Goal: Task Accomplishment & Management: Manage account settings

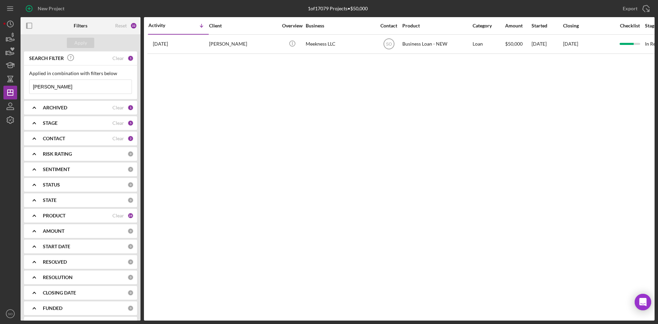
click at [0, 84] on div "New Project 1 of 17079 Projects • $50,000 [PERSON_NAME] Export Icon/Export Filt…" at bounding box center [329, 162] width 658 height 324
click at [79, 43] on div "Apply" at bounding box center [80, 43] width 13 height 10
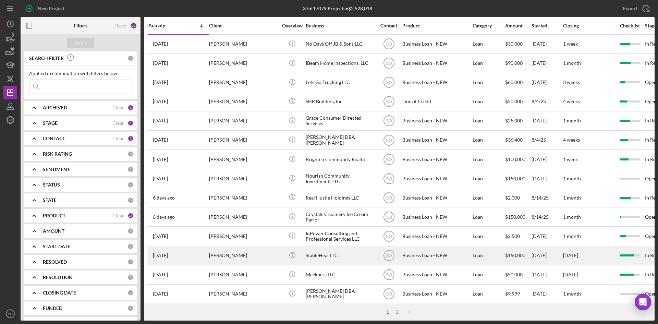
click at [220, 250] on div "[PERSON_NAME]" at bounding box center [243, 255] width 68 height 18
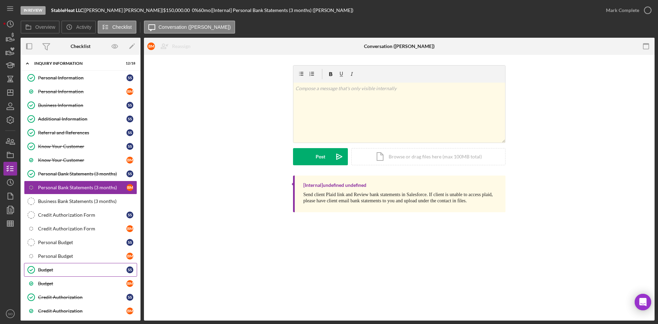
scroll to position [98, 0]
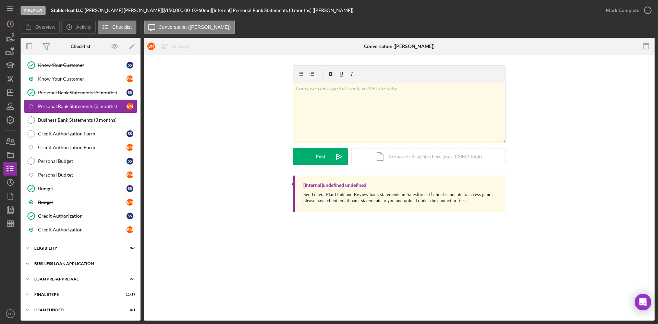
click at [60, 261] on div "Icon/Expander BUSINESS LOAN APPLICATION 30 / 35" at bounding box center [81, 263] width 120 height 14
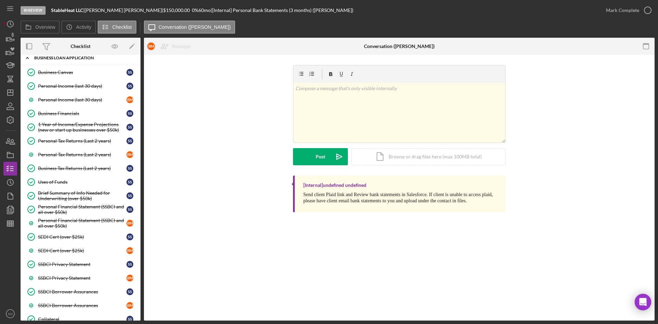
scroll to position [440, 0]
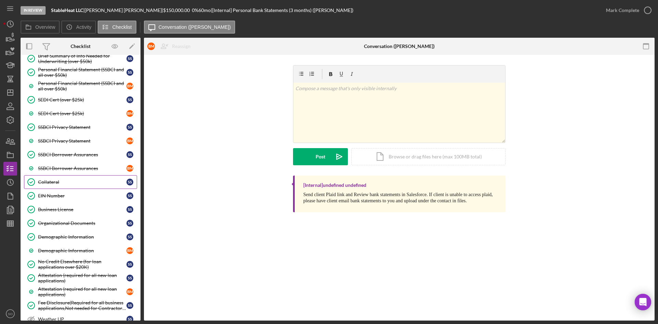
click at [65, 184] on div "Collateral" at bounding box center [82, 181] width 88 height 5
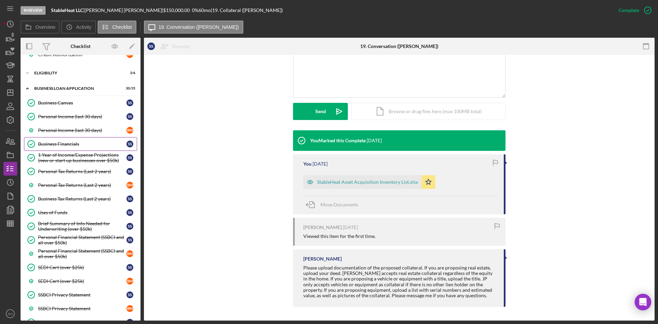
scroll to position [204, 0]
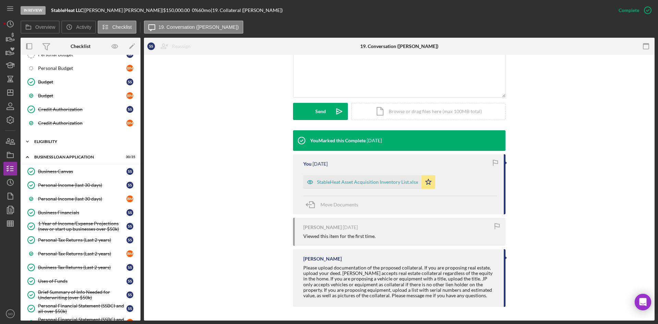
click at [52, 145] on div "Icon/Expander ELIGIBILITY 3 / 6" at bounding box center [81, 142] width 120 height 14
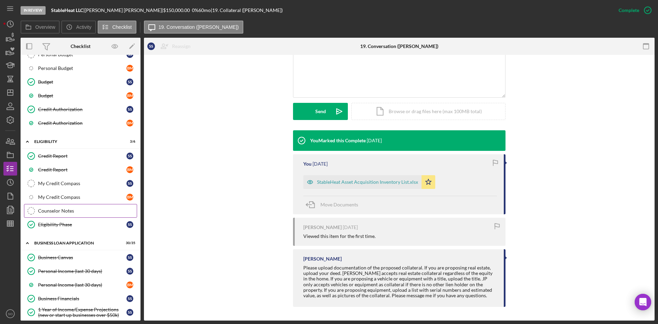
click at [73, 212] on div "Counselor Notes" at bounding box center [87, 210] width 99 height 5
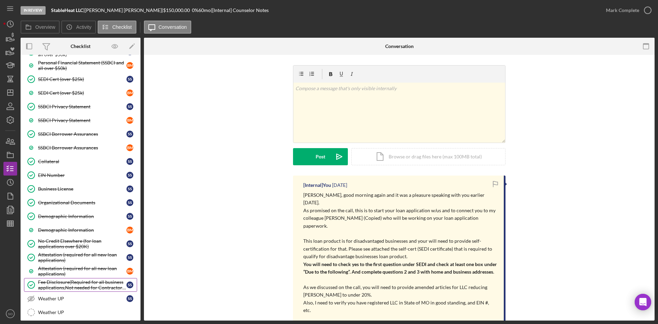
scroll to position [667, 0]
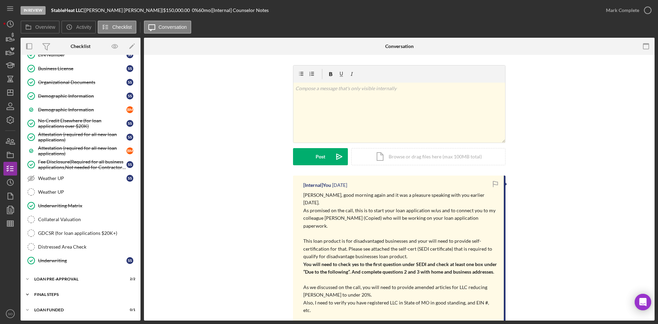
click at [62, 294] on div "FINAL STEPS" at bounding box center [83, 294] width 98 height 4
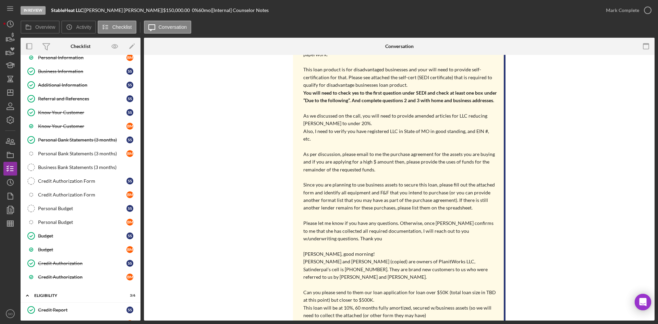
scroll to position [0, 0]
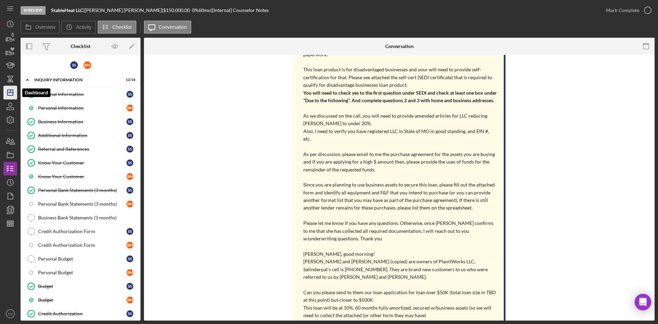
click at [5, 90] on icon "Icon/Dashboard" at bounding box center [10, 92] width 17 height 17
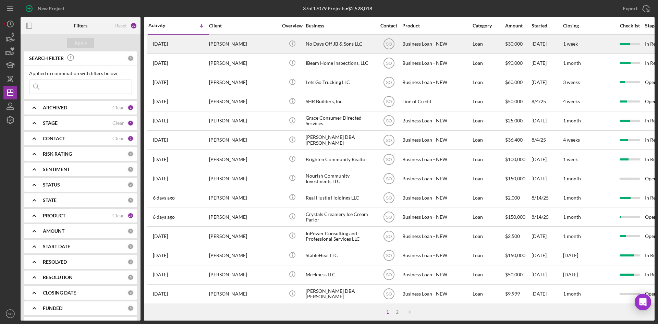
click at [227, 51] on div "[PERSON_NAME]" at bounding box center [243, 44] width 68 height 18
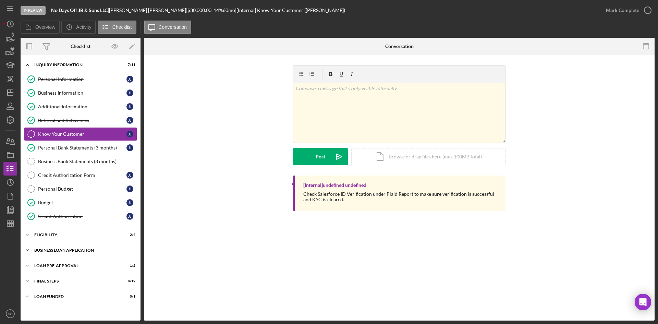
click at [71, 246] on div "Icon/Expander BUSINESS LOAN APPLICATION 20 / 27" at bounding box center [81, 250] width 120 height 14
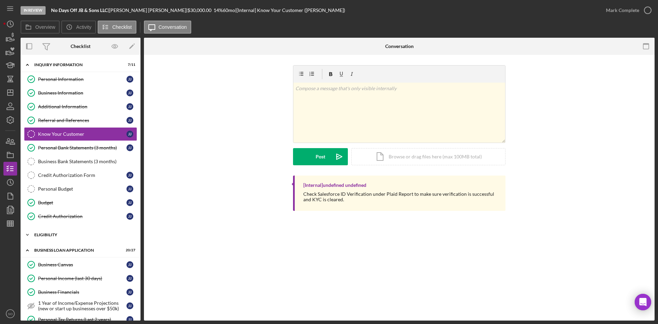
click at [65, 237] on div "Icon/Expander ELIGIBILITY 2 / 4" at bounding box center [81, 235] width 120 height 14
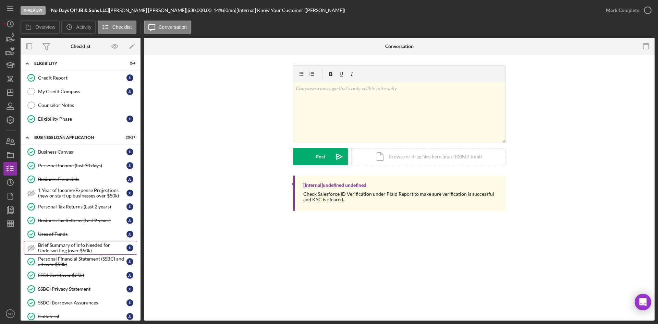
scroll to position [308, 0]
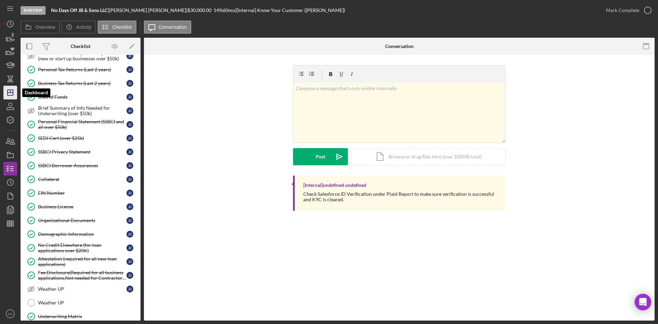
click at [7, 96] on icon "Icon/Dashboard" at bounding box center [10, 92] width 17 height 17
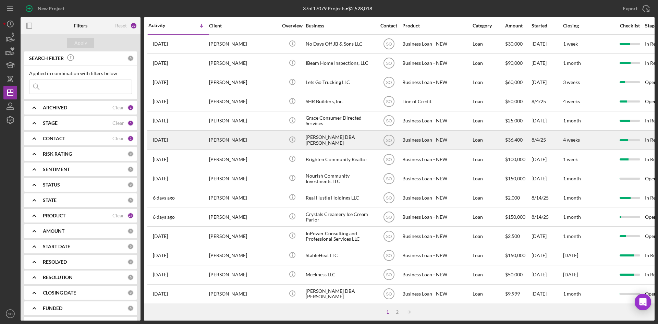
click at [217, 143] on div "[PERSON_NAME]" at bounding box center [243, 140] width 68 height 18
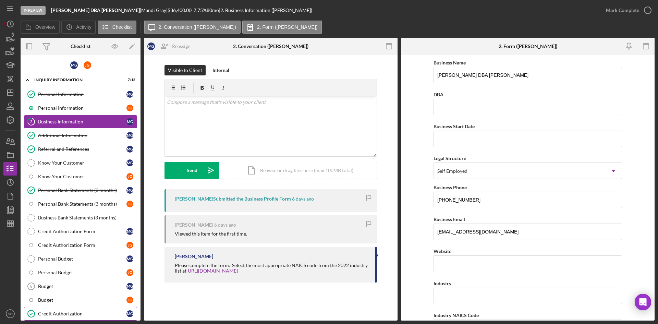
scroll to position [98, 0]
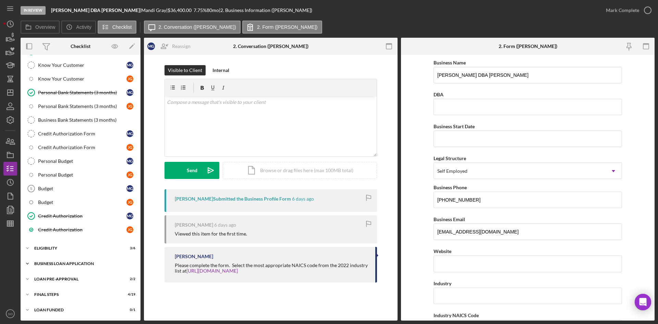
click at [63, 260] on div "Icon/Expander BUSINESS LOAN APPLICATION 18 / 35" at bounding box center [81, 263] width 120 height 14
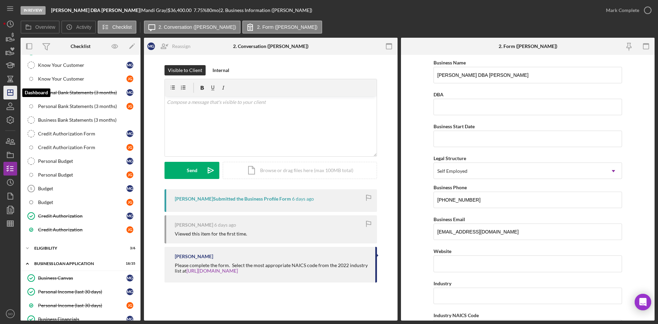
click at [13, 90] on polygon "button" at bounding box center [10, 92] width 5 height 5
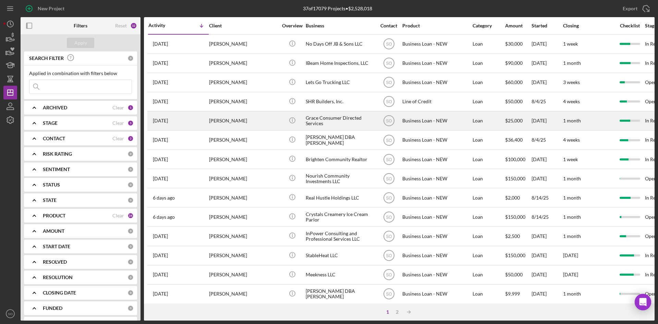
click at [208, 115] on div "[DATE] [PERSON_NAME]" at bounding box center [178, 121] width 60 height 18
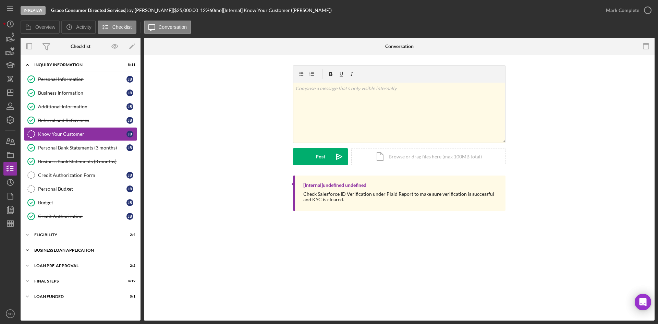
click at [65, 247] on div "Icon/Expander BUSINESS LOAN APPLICATION 18 / 27" at bounding box center [81, 250] width 120 height 14
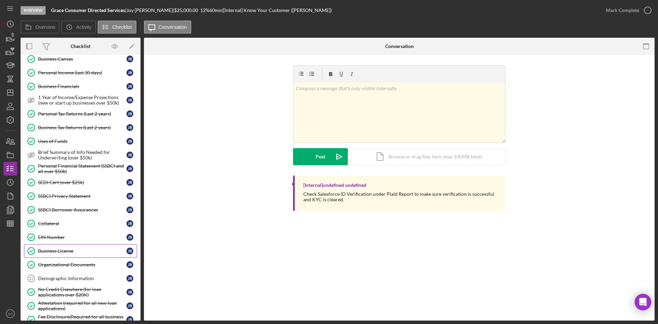
scroll to position [360, 0]
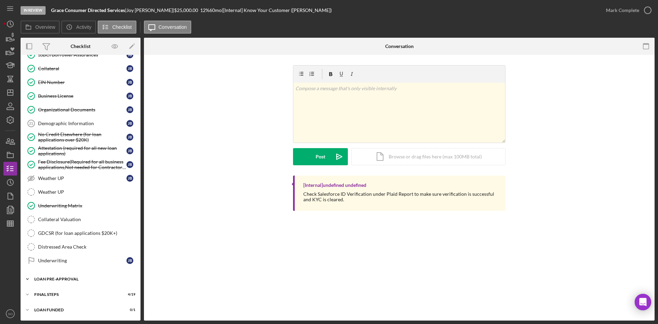
click at [52, 274] on div "Icon/Expander LOAN PRE-APPROVAL 2 / 2" at bounding box center [81, 279] width 120 height 14
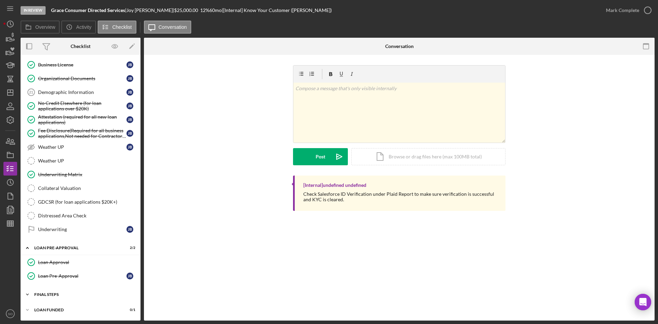
click at [76, 293] on div "FINAL STEPS" at bounding box center [83, 294] width 98 height 4
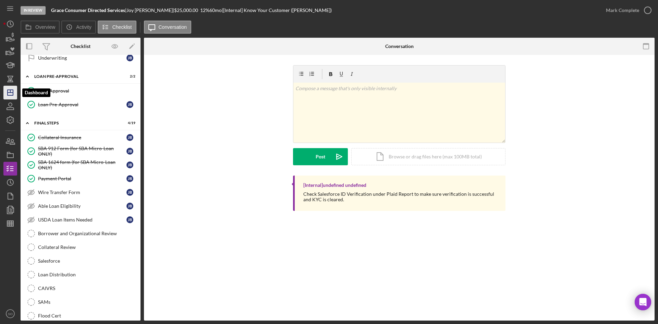
click at [9, 92] on line "button" at bounding box center [10, 92] width 5 height 0
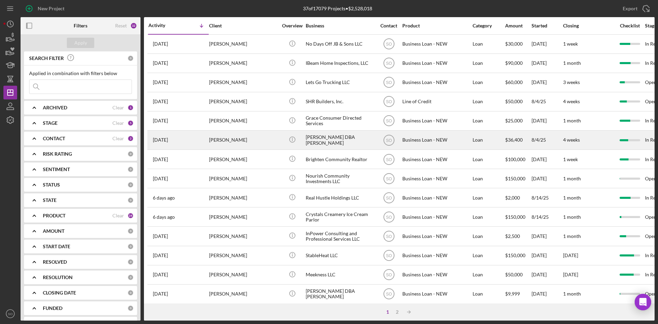
click at [224, 147] on div "[PERSON_NAME]" at bounding box center [243, 140] width 68 height 18
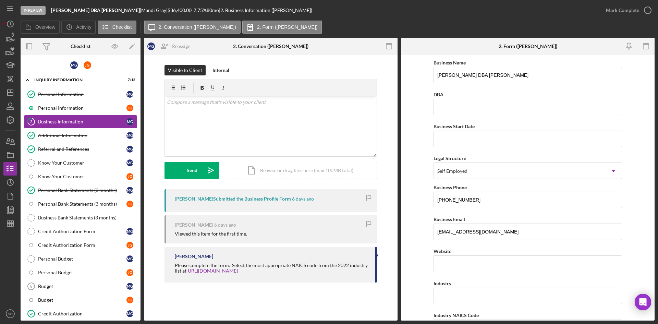
scroll to position [98, 0]
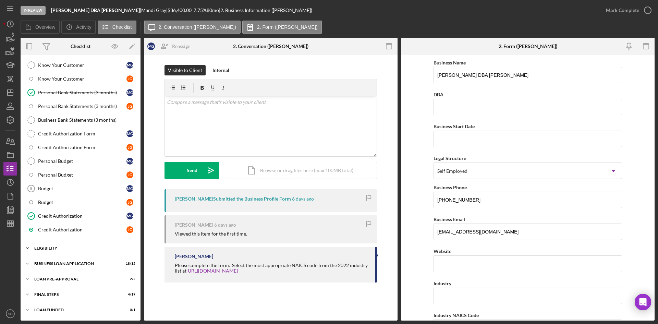
click at [60, 246] on div "Icon/Expander ELIGIBILITY 3 / 6" at bounding box center [81, 248] width 120 height 14
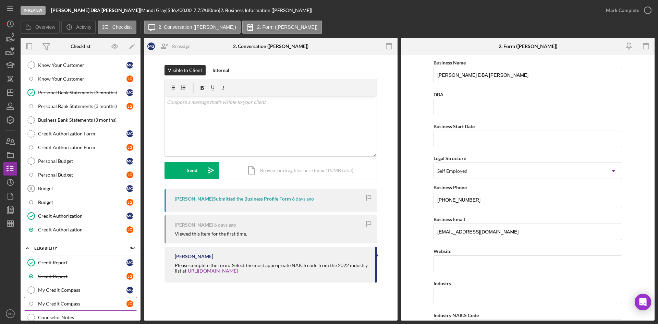
scroll to position [184, 0]
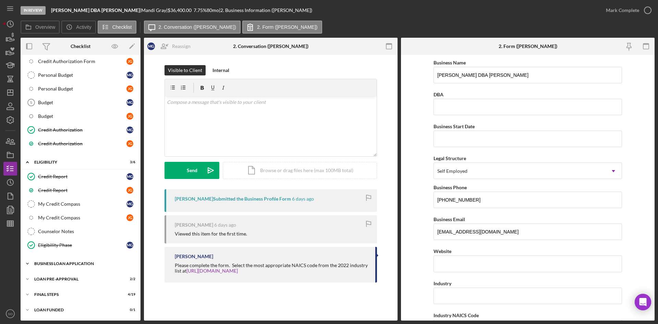
click at [66, 265] on div "BUSINESS LOAN APPLICATION" at bounding box center [83, 263] width 98 height 4
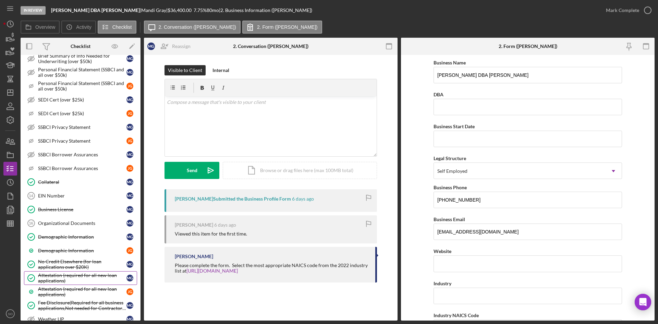
scroll to position [560, 0]
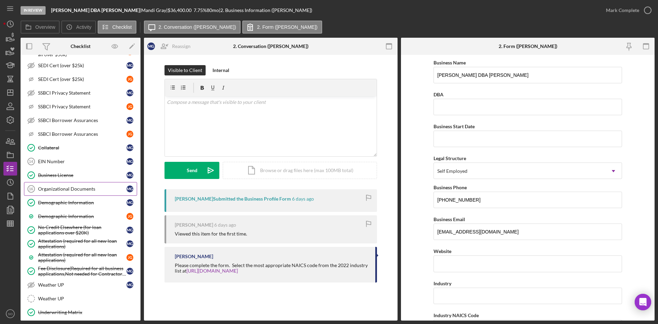
click at [66, 191] on div "Organizational Documents" at bounding box center [82, 188] width 88 height 5
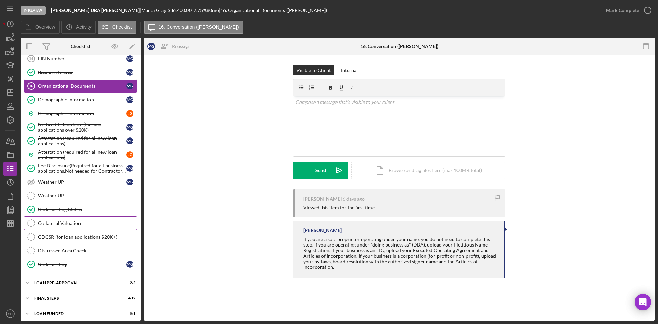
scroll to position [667, 0]
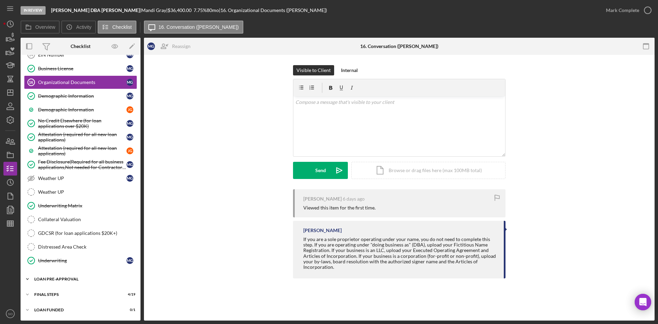
click at [91, 279] on div "LOAN PRE-APPROVAL" at bounding box center [83, 279] width 98 height 4
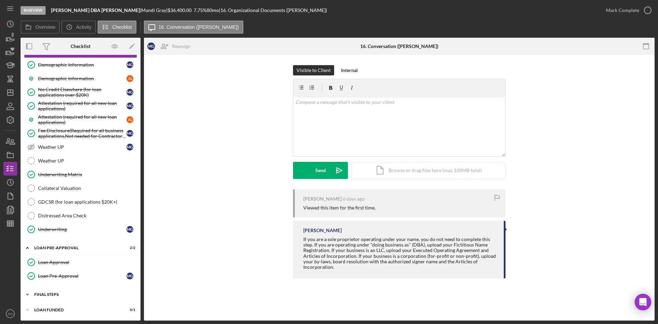
click at [79, 296] on div "FINAL STEPS" at bounding box center [83, 294] width 98 height 4
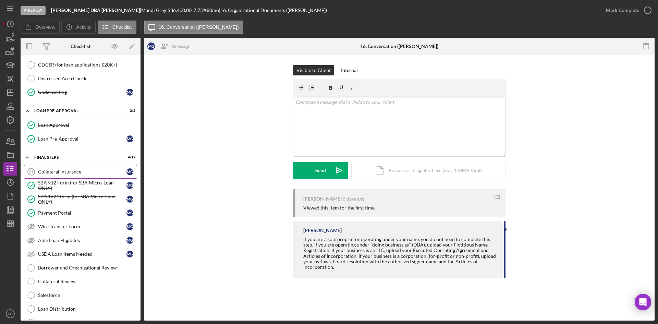
click at [72, 173] on div "Collateral Insurance" at bounding box center [82, 171] width 88 height 5
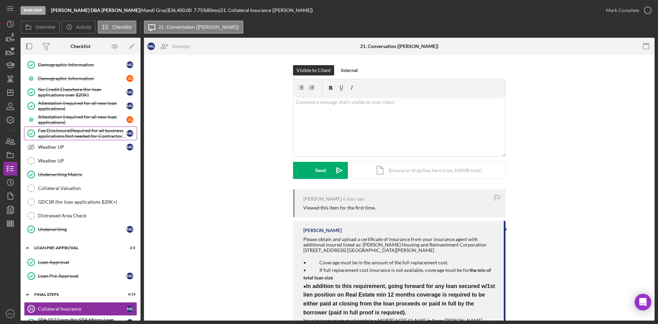
scroll to position [664, 0]
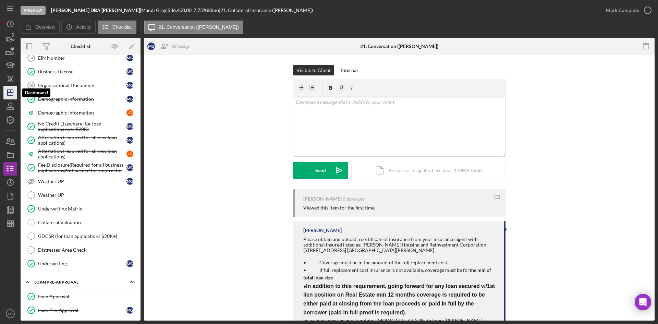
click at [14, 90] on icon "Icon/Dashboard" at bounding box center [10, 92] width 17 height 17
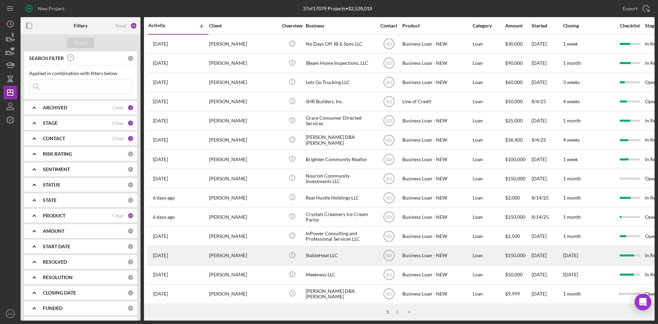
click at [228, 253] on div "[PERSON_NAME]" at bounding box center [243, 255] width 68 height 18
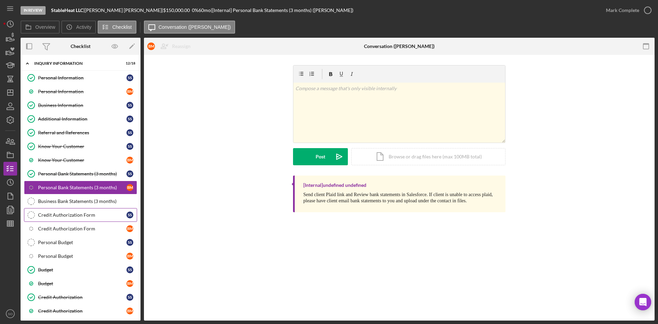
scroll to position [98, 0]
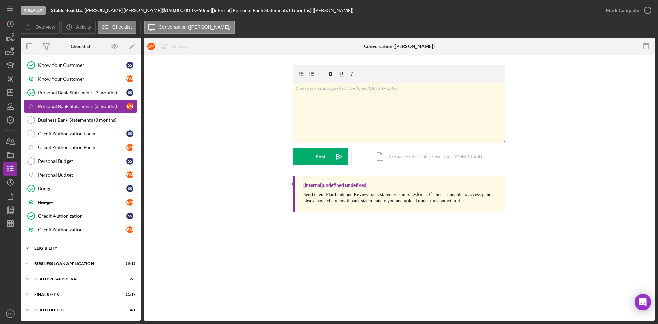
click at [56, 245] on div "Icon/Expander ELIGIBILITY 3 / 6" at bounding box center [81, 248] width 120 height 14
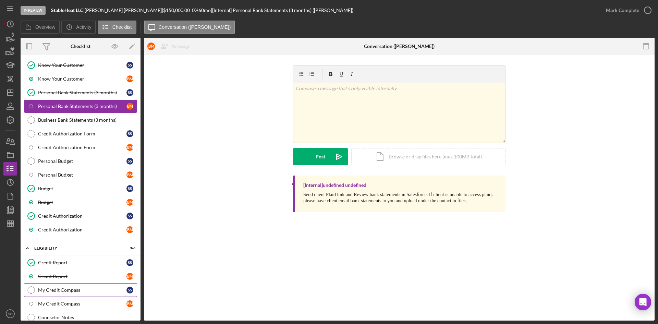
scroll to position [184, 0]
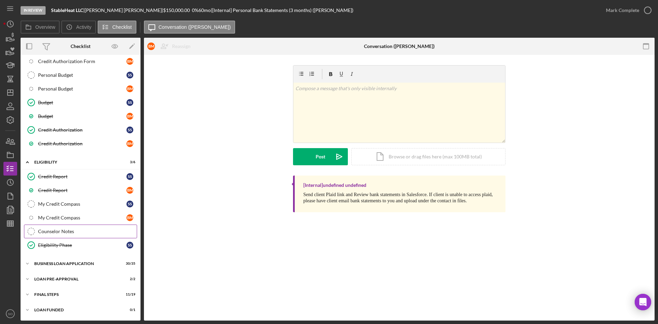
click at [49, 229] on div "Counselor Notes" at bounding box center [87, 230] width 99 height 5
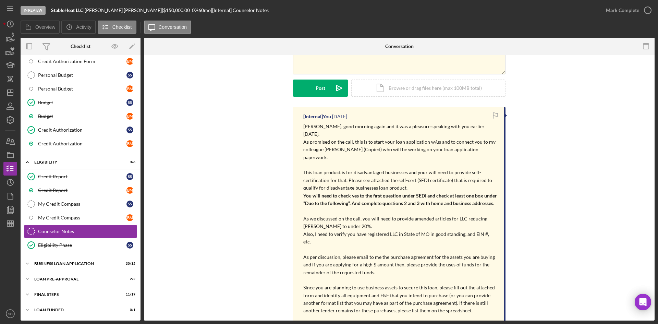
scroll to position [103, 0]
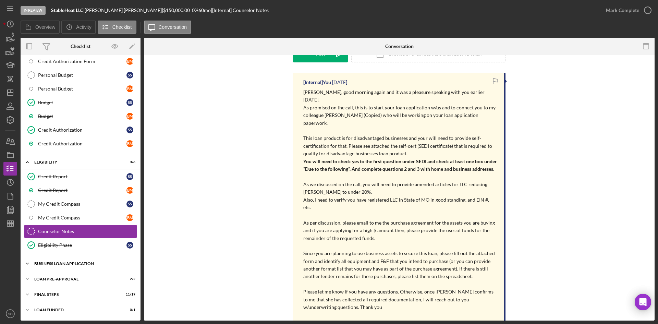
click at [71, 262] on div "BUSINESS LOAN APPLICATION" at bounding box center [83, 263] width 98 height 4
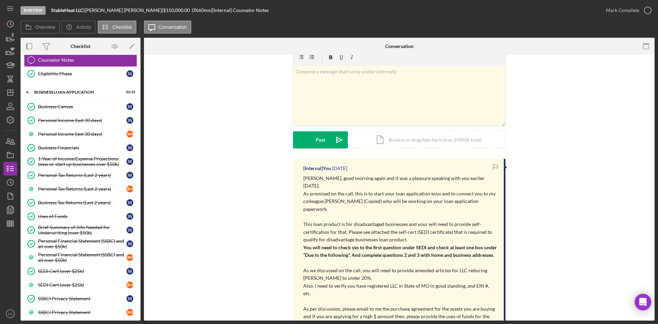
scroll to position [184, 0]
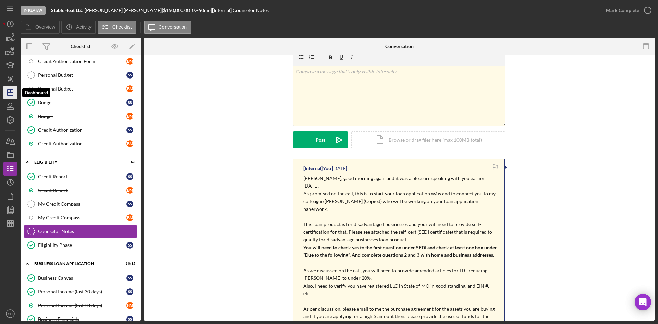
click at [12, 96] on icon "Icon/Dashboard" at bounding box center [10, 92] width 17 height 17
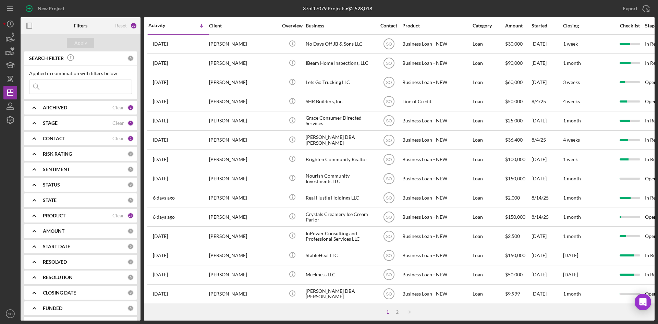
click at [65, 139] on b "CONTACT" at bounding box center [54, 138] width 22 height 5
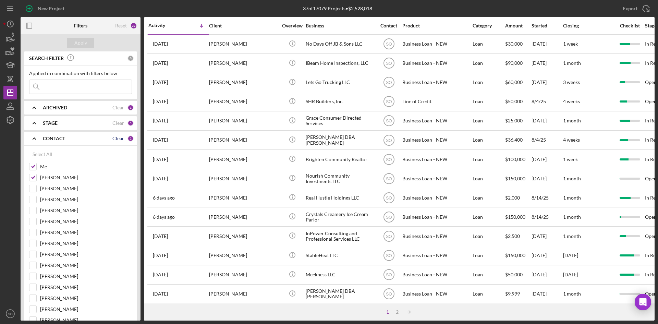
click at [119, 137] on div "Clear" at bounding box center [118, 138] width 12 height 5
checkbox input "false"
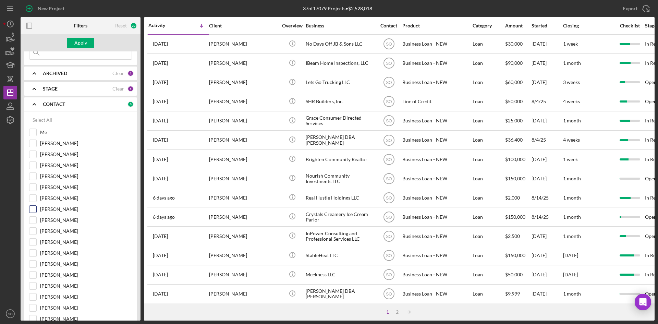
scroll to position [103, 0]
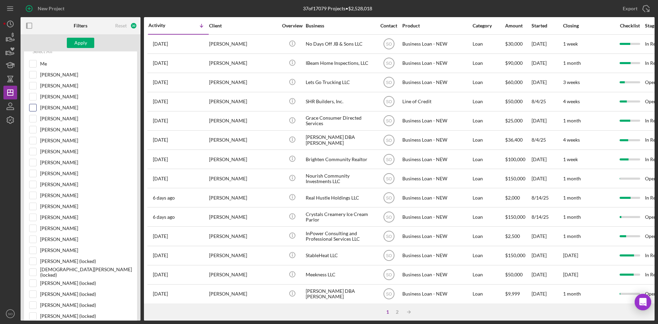
click at [31, 108] on input "[PERSON_NAME]" at bounding box center [32, 107] width 7 height 7
checkbox input "true"
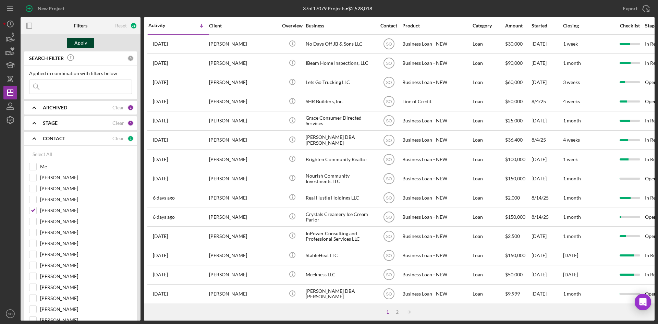
click at [75, 45] on div "Apply" at bounding box center [80, 43] width 13 height 10
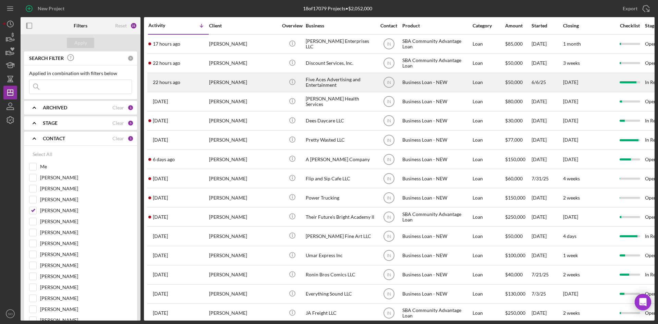
click at [213, 86] on div "[PERSON_NAME]" at bounding box center [243, 82] width 68 height 18
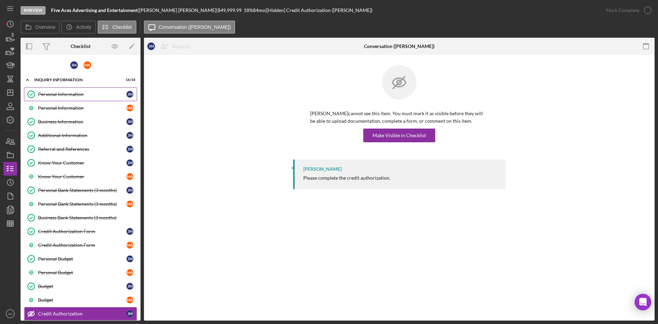
click at [53, 87] on link "Personal Information Personal Information [PERSON_NAME]" at bounding box center [80, 94] width 113 height 14
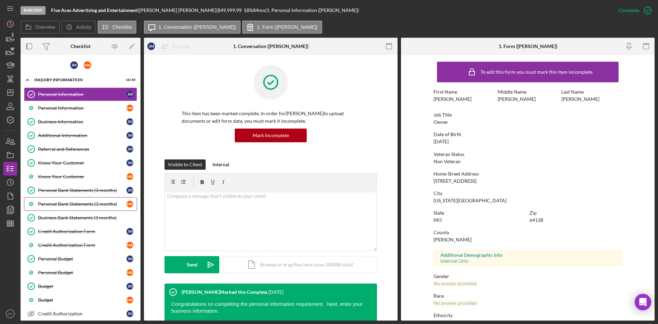
scroll to position [98, 0]
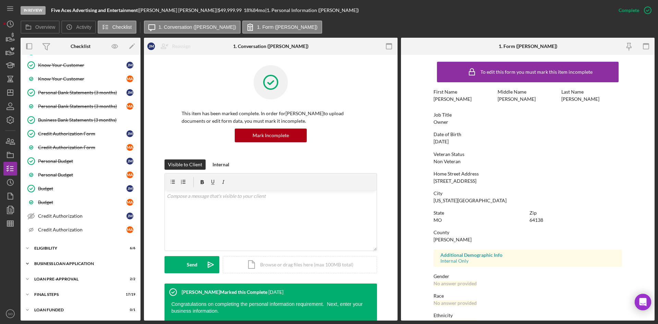
click at [79, 263] on div "BUSINESS LOAN APPLICATION" at bounding box center [83, 263] width 98 height 4
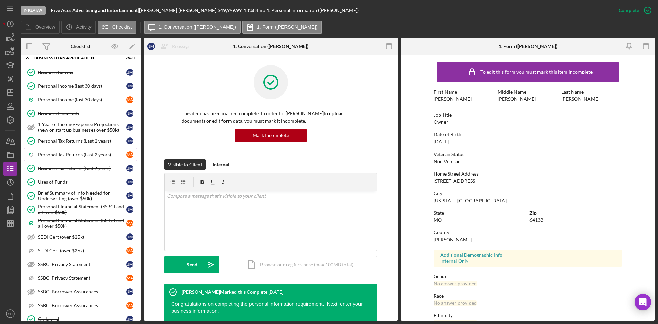
click at [62, 156] on div "Personal Tax Returns (Last 2 years)" at bounding box center [82, 154] width 88 height 5
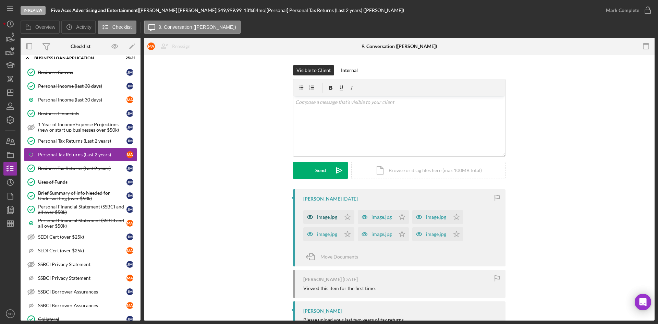
scroll to position [25, 0]
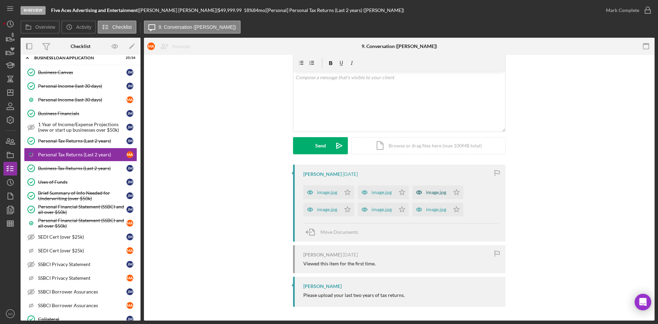
click at [320, 194] on div "image.jpg" at bounding box center [327, 191] width 20 height 5
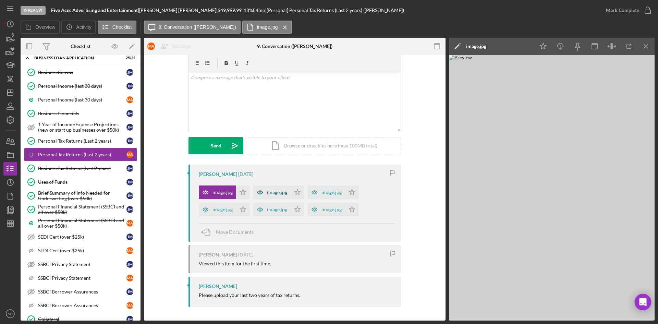
click at [275, 193] on div "image.jpg" at bounding box center [277, 191] width 20 height 5
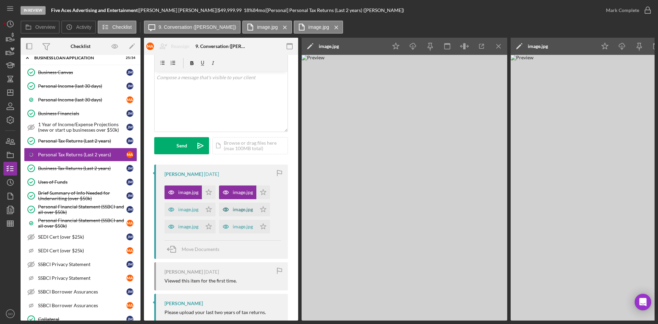
click at [238, 213] on div "image.jpg" at bounding box center [237, 209] width 37 height 14
click at [234, 227] on div "image.jpg" at bounding box center [243, 226] width 20 height 5
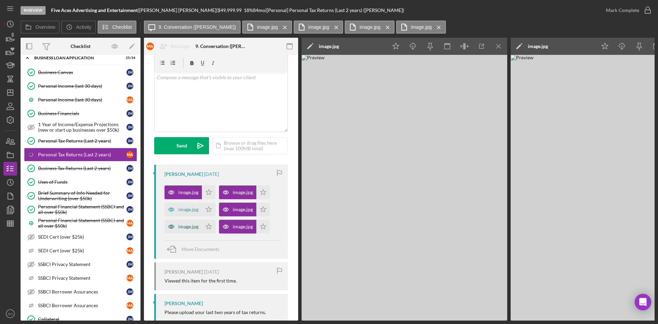
click at [184, 227] on div "image.jpg" at bounding box center [188, 226] width 20 height 5
click at [182, 211] on div "image.jpg" at bounding box center [188, 208] width 20 height 5
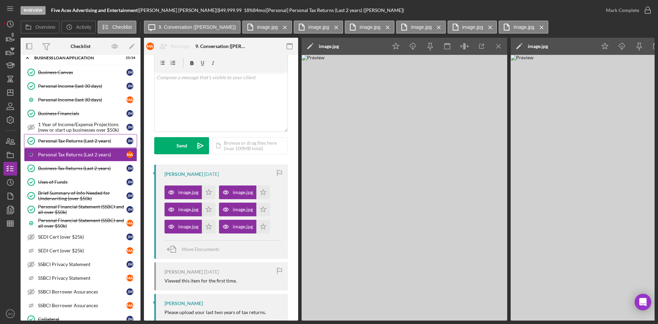
click at [89, 136] on link "Personal Tax Returns (Last 2 years) Personal Tax Returns (Last 2 years) [PERSON…" at bounding box center [80, 141] width 113 height 14
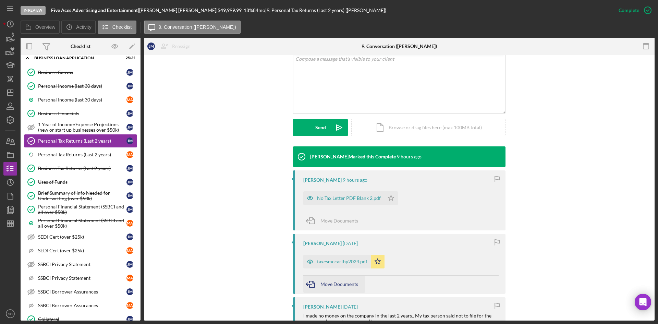
scroll to position [226, 0]
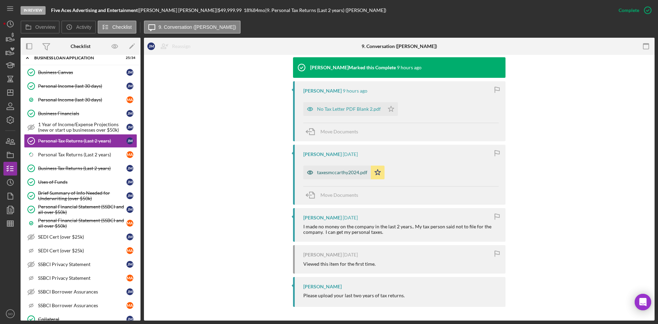
click at [330, 175] on div "taxesmccarthy2024.pdf" at bounding box center [342, 172] width 50 height 5
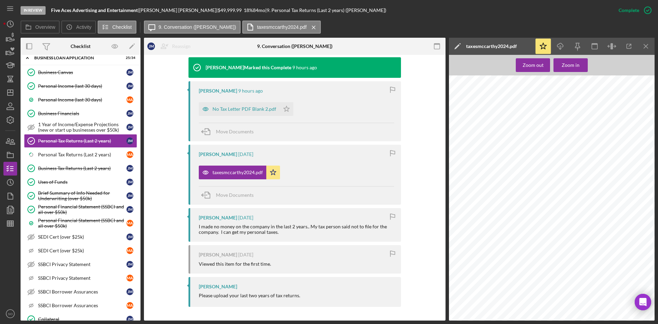
scroll to position [1301, 0]
click at [640, 43] on icon "Icon/Menu Close" at bounding box center [645, 46] width 15 height 15
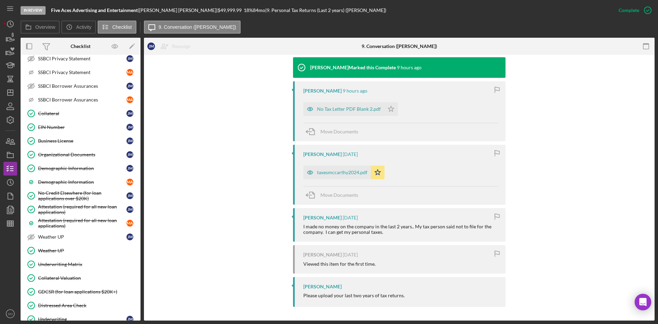
scroll to position [567, 0]
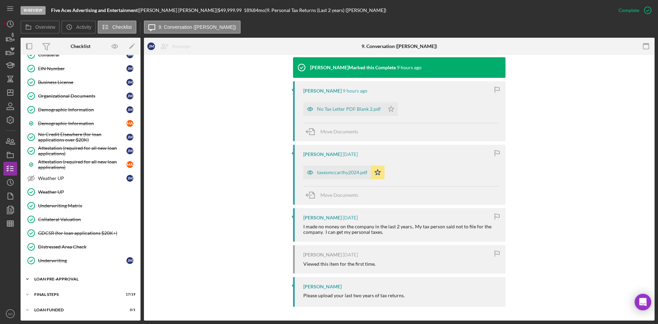
click at [48, 274] on div "Icon/Expander LOAN PRE-APPROVAL 2 / 2" at bounding box center [81, 279] width 120 height 14
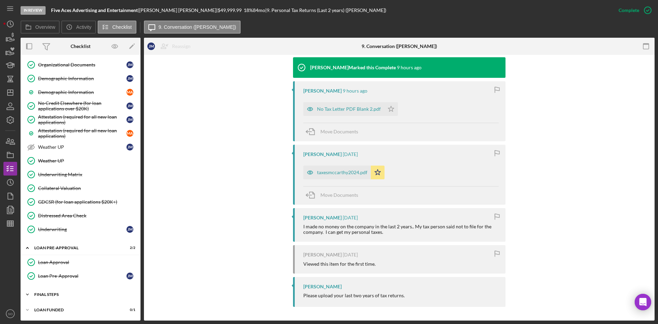
click at [48, 293] on div "FINAL STEPS" at bounding box center [83, 294] width 98 height 4
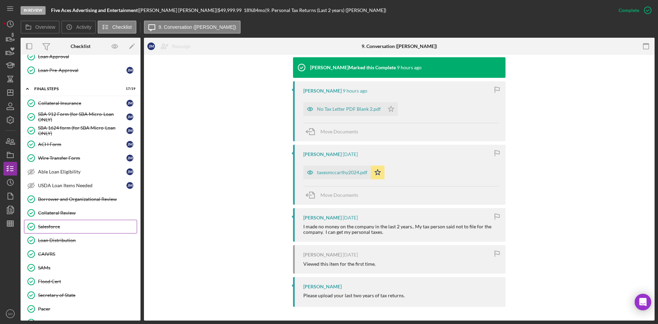
scroll to position [862, 0]
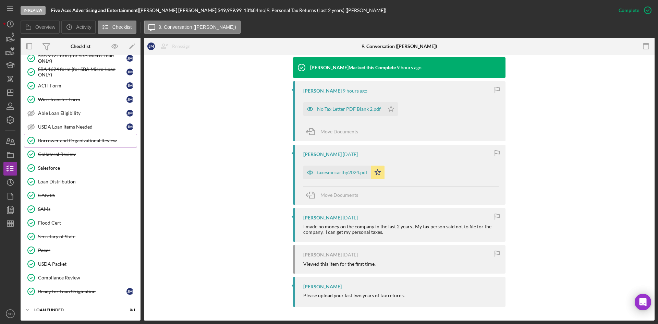
click at [46, 140] on div "Borrower and Organizational Review" at bounding box center [87, 140] width 99 height 5
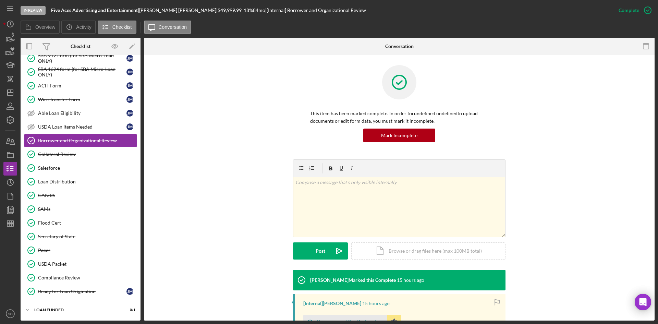
scroll to position [103, 0]
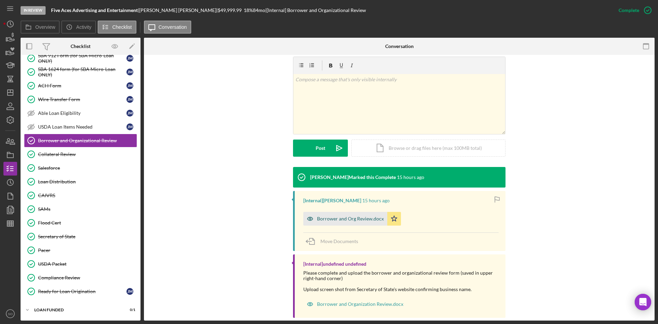
click at [325, 218] on div "Borrower and Org Review.docx" at bounding box center [350, 218] width 67 height 5
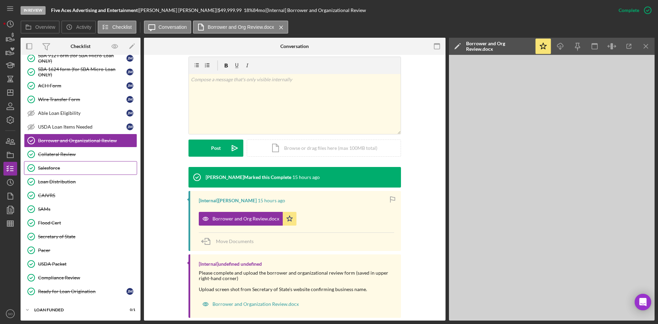
click at [68, 169] on div "Salesforce" at bounding box center [87, 167] width 99 height 5
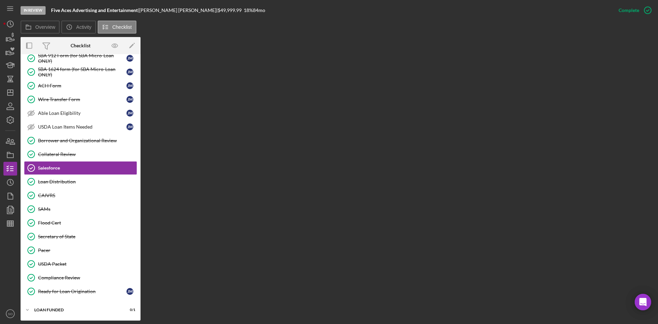
scroll to position [862, 0]
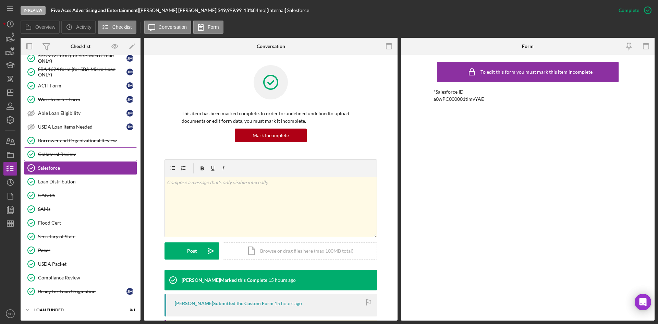
click at [76, 157] on div "Collateral Review" at bounding box center [87, 153] width 99 height 5
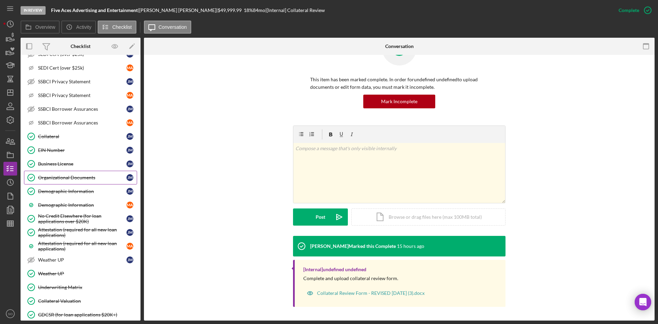
scroll to position [417, 0]
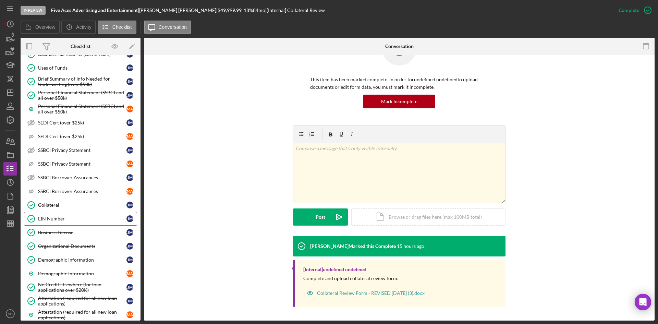
click at [62, 218] on div "EIN Number" at bounding box center [82, 218] width 88 height 5
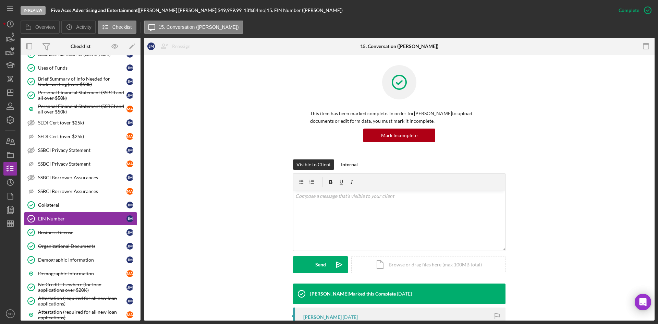
scroll to position [103, 0]
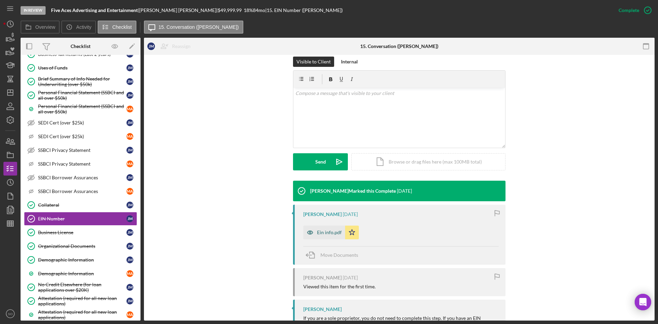
click at [334, 234] on div "Ein info.pdf" at bounding box center [329, 231] width 25 height 5
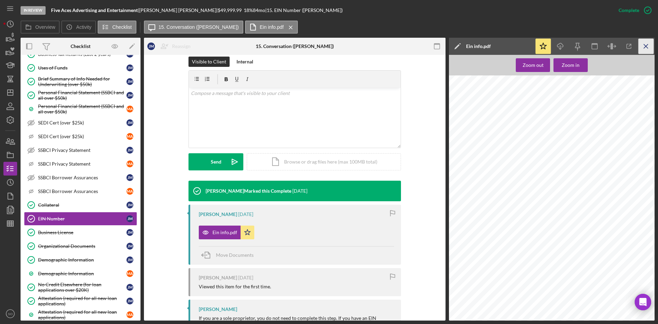
click at [645, 44] on icon "Icon/Menu Close" at bounding box center [645, 46] width 15 height 15
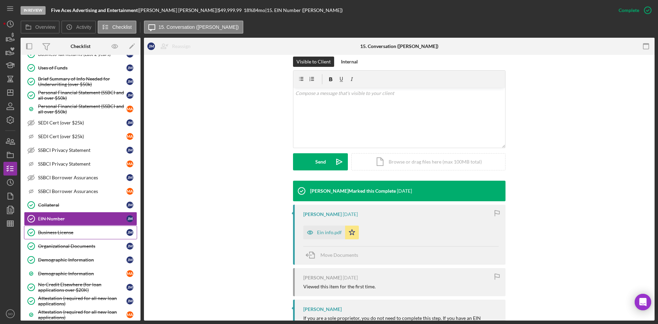
drag, startPoint x: 75, startPoint y: 232, endPoint x: 84, endPoint y: 232, distance: 8.9
click at [76, 232] on div "Business License" at bounding box center [82, 231] width 88 height 5
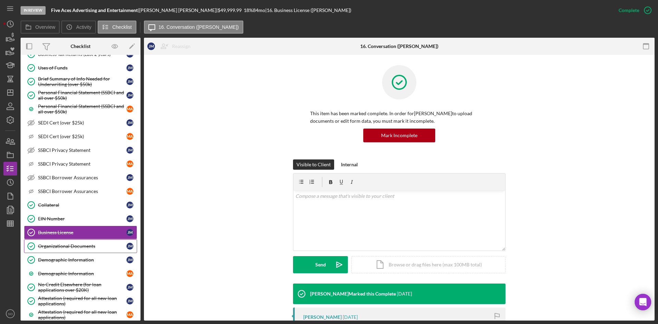
click at [76, 248] on div "Organizational Documents" at bounding box center [82, 245] width 88 height 5
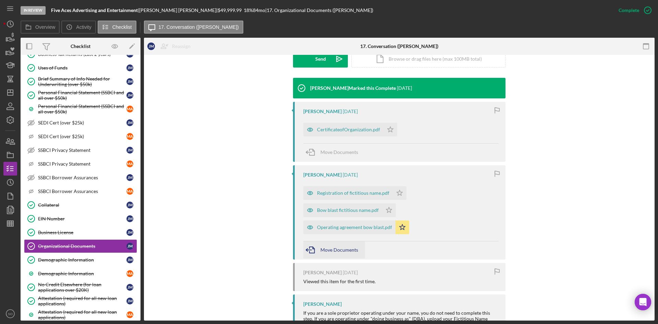
scroll to position [251, 0]
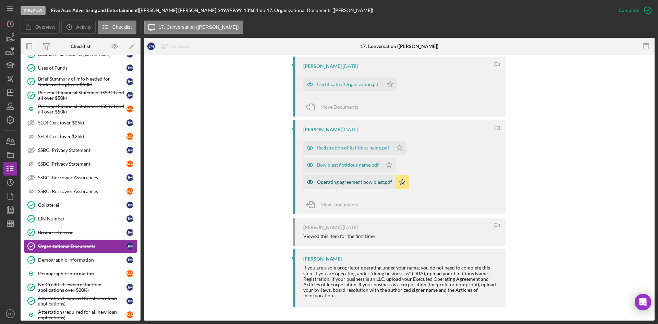
click at [339, 182] on div "Operating agreement bow blast.pdf" at bounding box center [354, 181] width 75 height 5
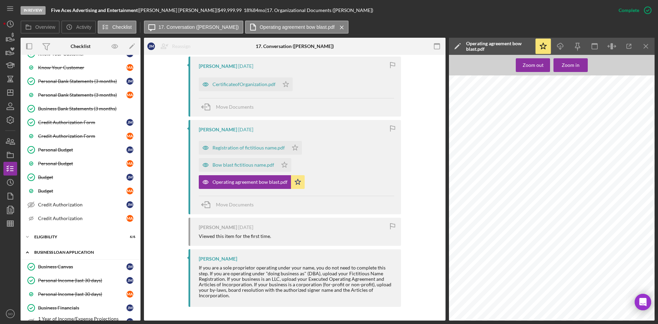
scroll to position [212, 0]
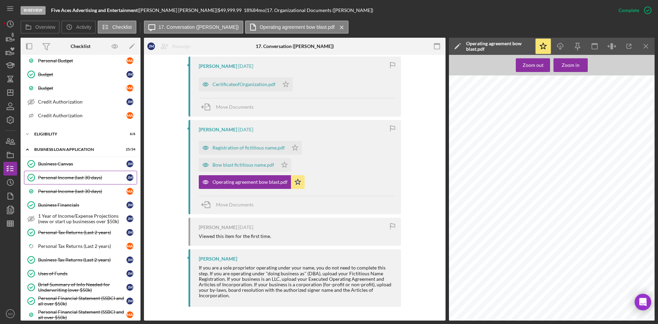
click at [52, 181] on link "Personal Income (last 30 days) Personal Income (last 30 days) [PERSON_NAME]" at bounding box center [80, 178] width 113 height 14
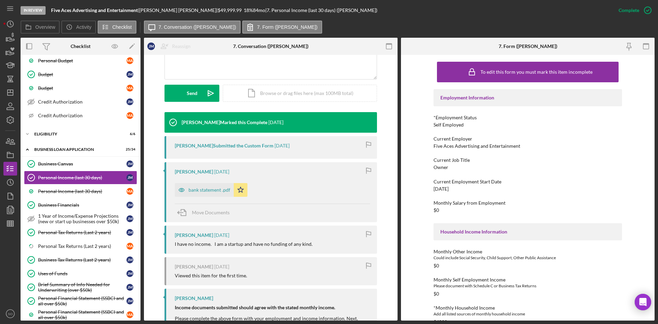
scroll to position [205, 0]
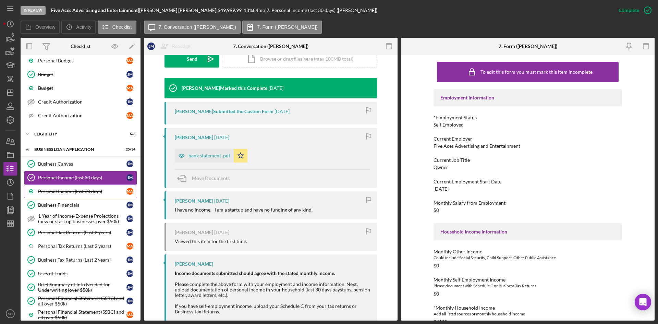
click at [39, 193] on div "Personal Income (last 30 days)" at bounding box center [82, 190] width 88 height 5
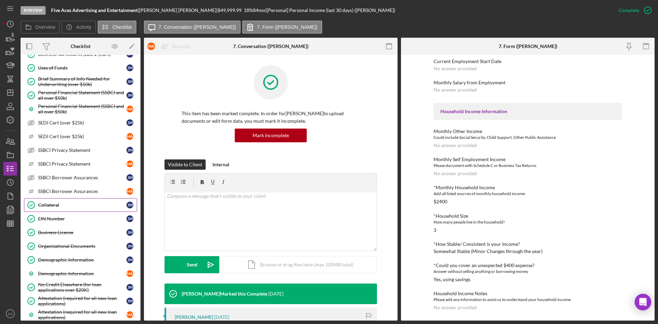
scroll to position [451, 0]
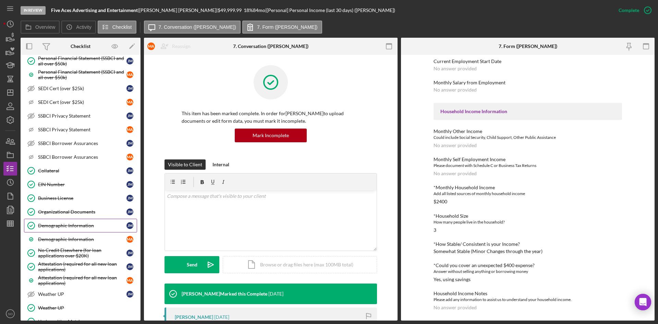
click at [56, 227] on div "Demographic Information" at bounding box center [82, 225] width 88 height 5
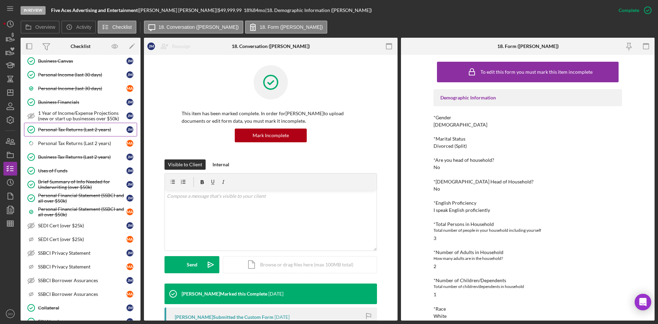
scroll to position [246, 0]
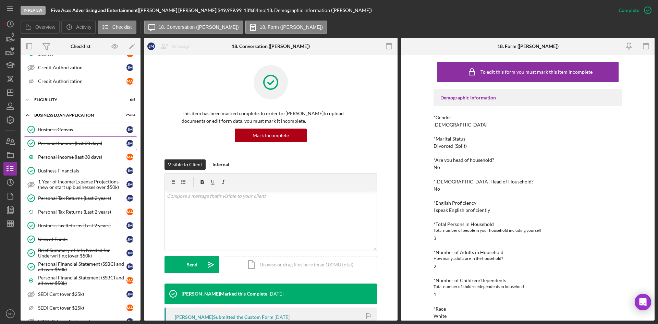
drag, startPoint x: 63, startPoint y: 143, endPoint x: 76, endPoint y: 147, distance: 13.1
click at [63, 143] on div "Personal Income (last 30 days)" at bounding box center [82, 142] width 88 height 5
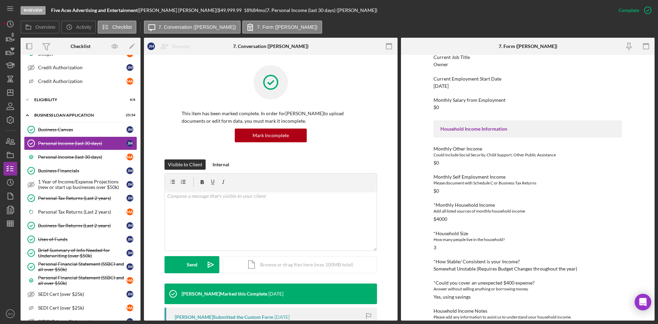
scroll to position [120, 0]
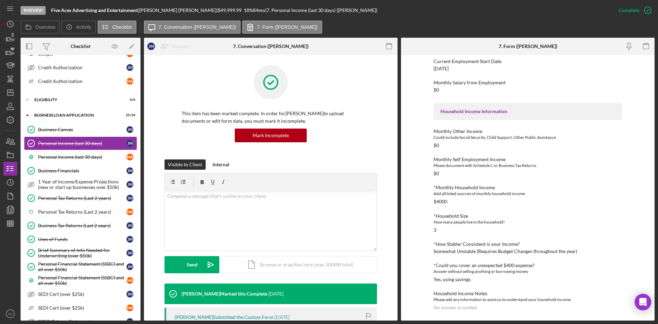
drag, startPoint x: 88, startPoint y: 157, endPoint x: 253, endPoint y: 225, distance: 178.7
click at [88, 157] on div "Personal Income (last 30 days)" at bounding box center [82, 156] width 88 height 5
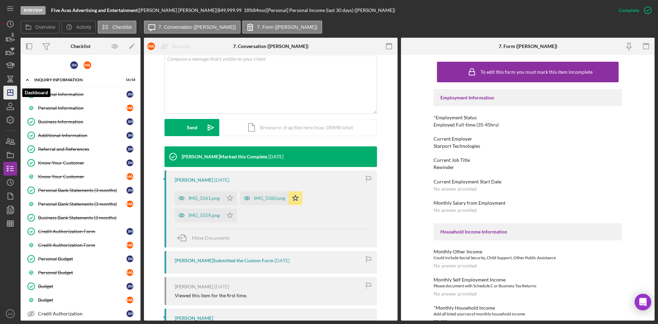
click at [11, 90] on polygon "button" at bounding box center [10, 92] width 5 height 5
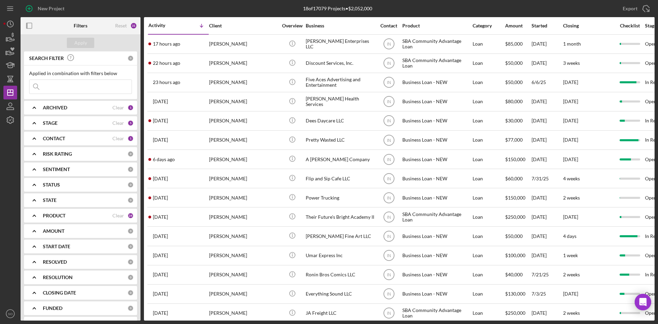
click at [82, 135] on div "CONTACT Clear 1" at bounding box center [88, 138] width 91 height 6
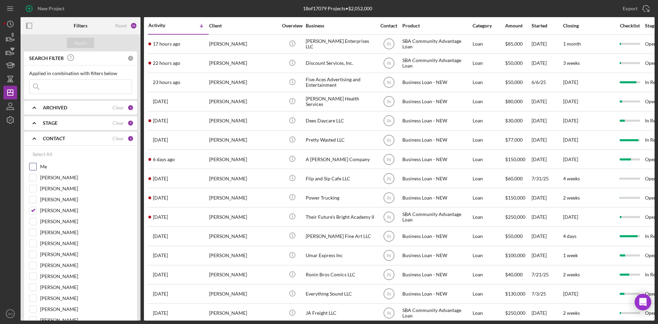
click at [32, 166] on input "Me" at bounding box center [32, 166] width 7 height 7
checkbox input "true"
click at [32, 180] on input "[PERSON_NAME]" at bounding box center [32, 177] width 7 height 7
checkbox input "true"
click at [34, 210] on input "[PERSON_NAME]" at bounding box center [32, 210] width 7 height 7
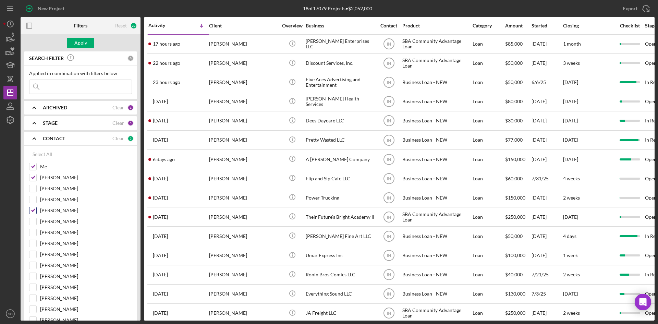
checkbox input "false"
click at [88, 42] on button "Apply" at bounding box center [80, 43] width 27 height 10
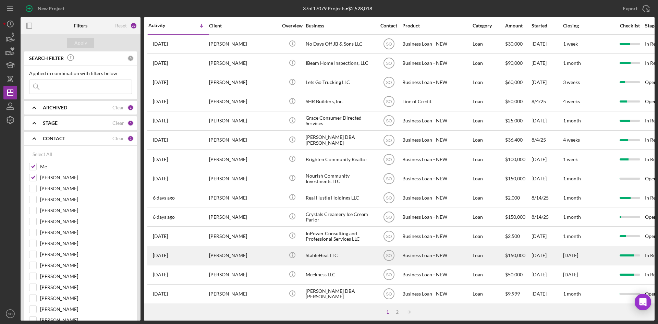
scroll to position [34, 0]
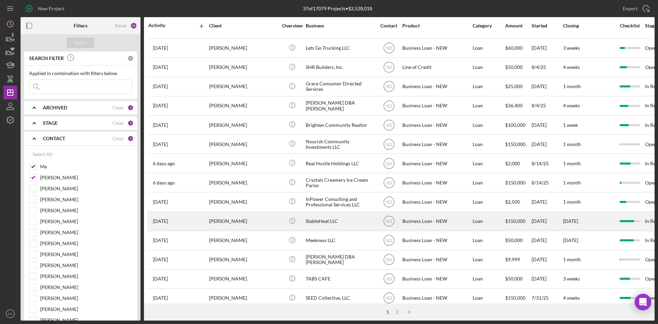
click at [210, 222] on div "[PERSON_NAME]" at bounding box center [243, 221] width 68 height 18
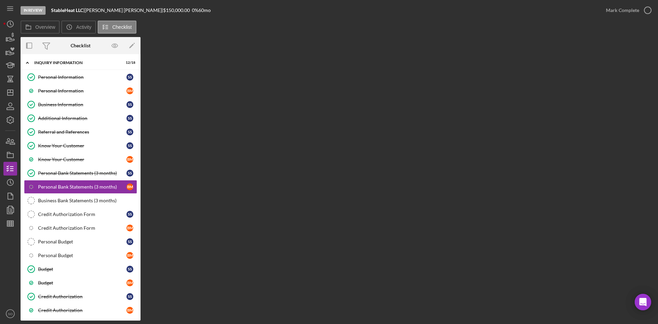
scroll to position [97, 0]
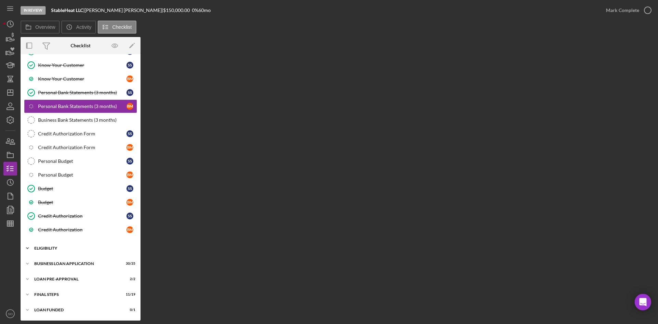
click at [63, 249] on div "ELIGIBILITY" at bounding box center [83, 248] width 98 height 4
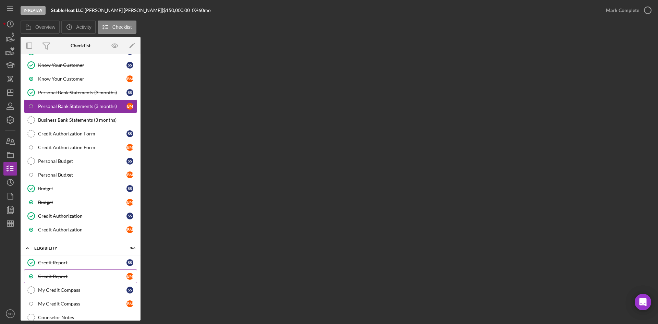
scroll to position [183, 0]
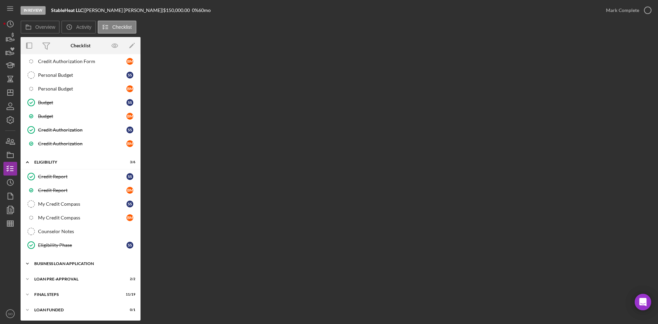
click at [63, 267] on div "Icon/Expander BUSINESS LOAN APPLICATION 30 / 35" at bounding box center [81, 263] width 120 height 14
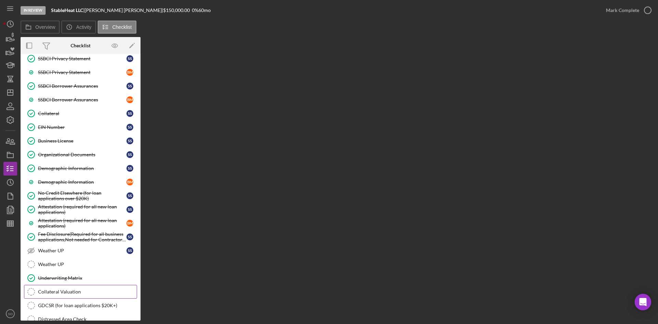
scroll to position [666, 0]
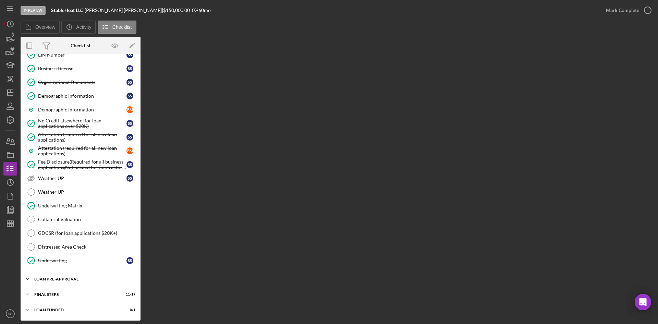
click at [65, 281] on div "Icon/Expander LOAN PRE-APPROVAL 2 / 2" at bounding box center [81, 279] width 120 height 14
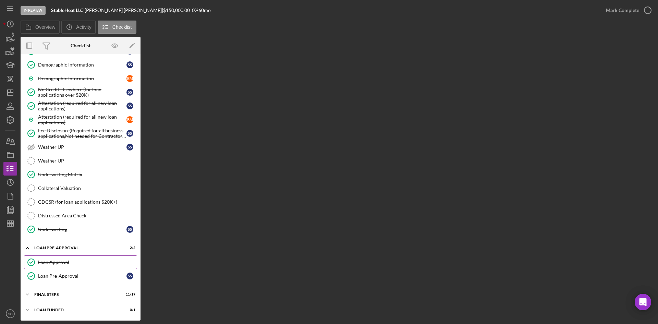
click at [58, 264] on div "Loan Approval" at bounding box center [87, 261] width 99 height 5
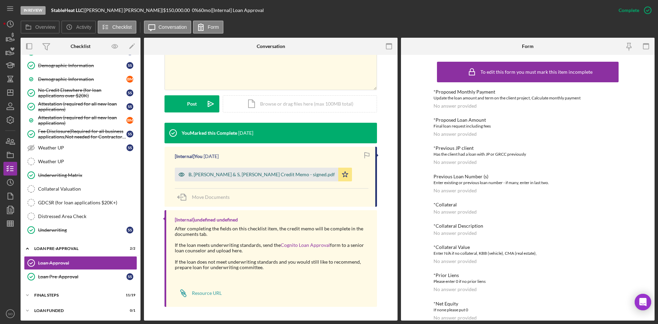
click at [238, 177] on div "B, [PERSON_NAME] & S, [PERSON_NAME] Credit Memo - signed.pdf" at bounding box center [256, 174] width 163 height 14
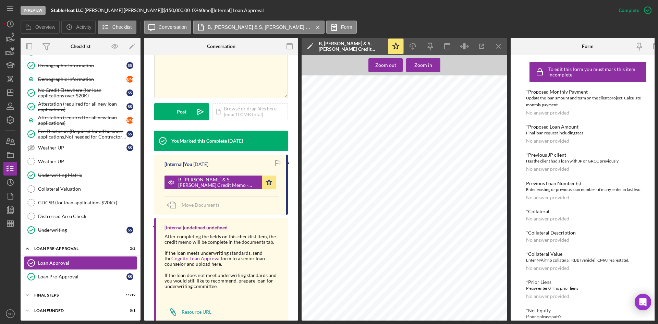
scroll to position [197, 0]
click at [52, 293] on div "FINAL STEPS" at bounding box center [83, 294] width 98 height 4
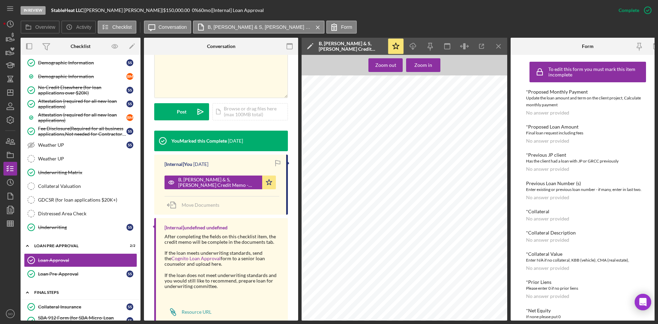
scroll to position [905, 0]
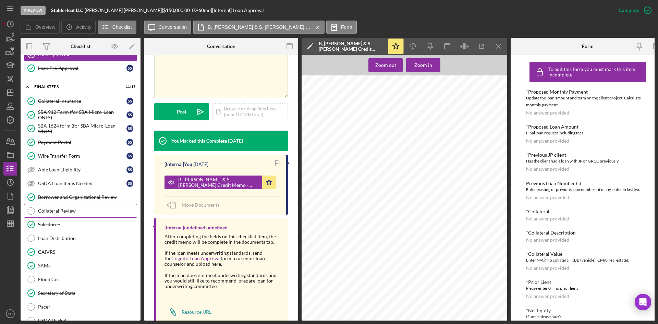
click at [68, 212] on div "Collateral Review" at bounding box center [87, 210] width 99 height 5
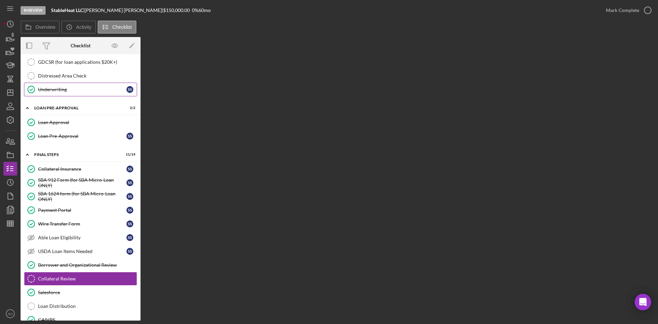
scroll to position [768, 0]
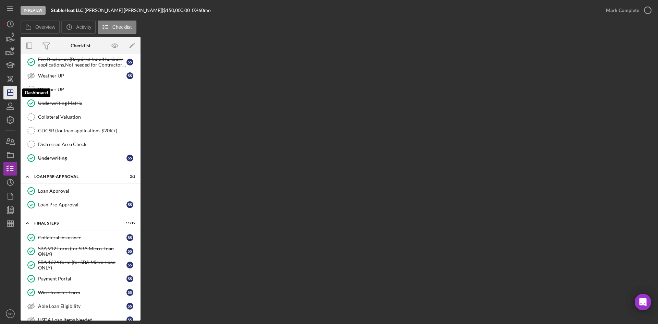
click at [9, 90] on polygon "button" at bounding box center [10, 92] width 5 height 5
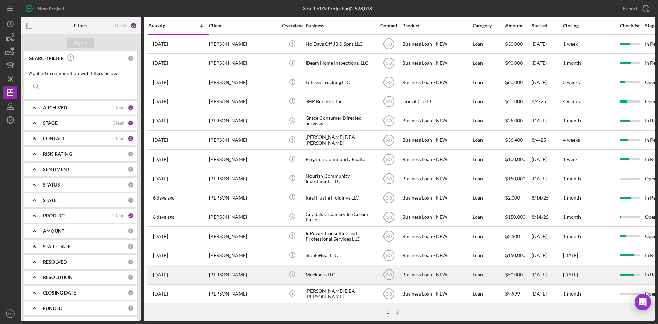
click at [225, 278] on div "[PERSON_NAME]" at bounding box center [243, 274] width 68 height 18
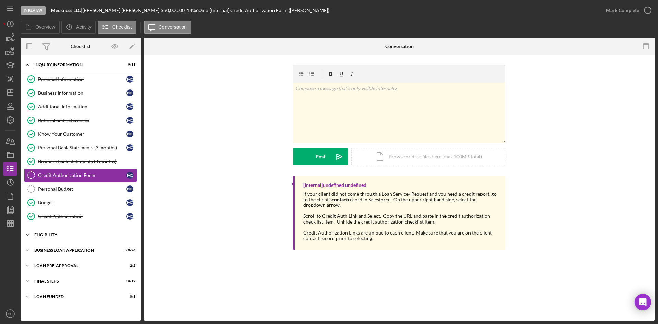
click at [74, 236] on div "ELIGIBILITY" at bounding box center [83, 235] width 98 height 4
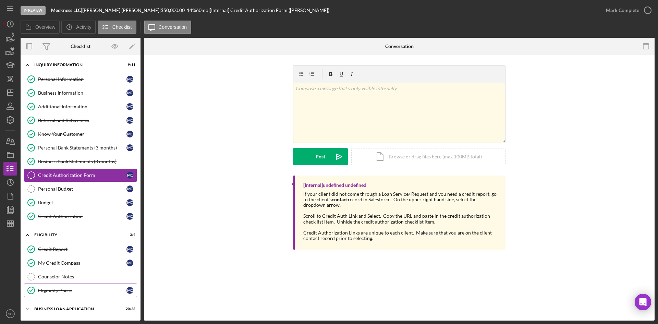
scroll to position [45, 0]
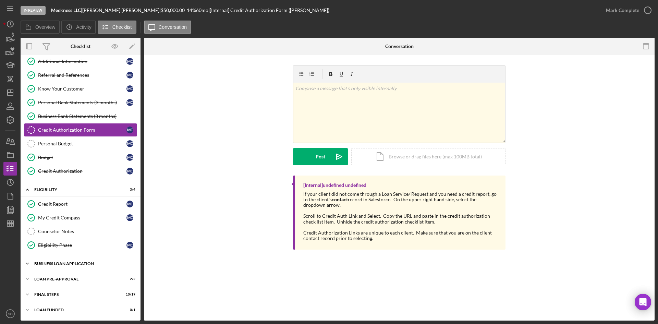
click at [63, 264] on div "BUSINESS LOAN APPLICATION" at bounding box center [83, 263] width 98 height 4
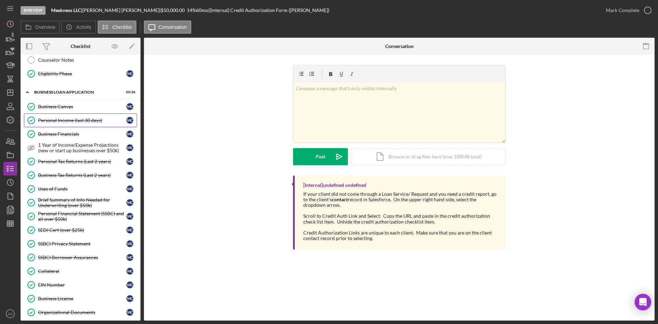
click at [63, 111] on link "Business Canvas Business Canvas M C" at bounding box center [80, 107] width 113 height 14
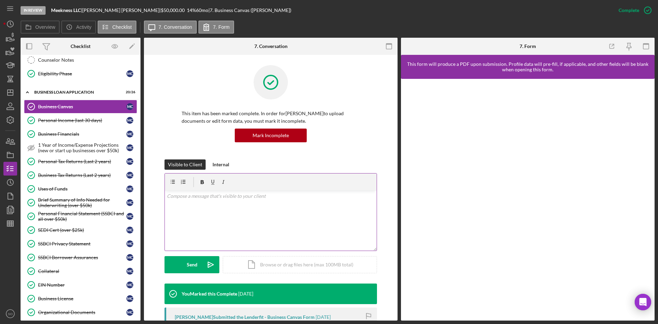
scroll to position [171, 0]
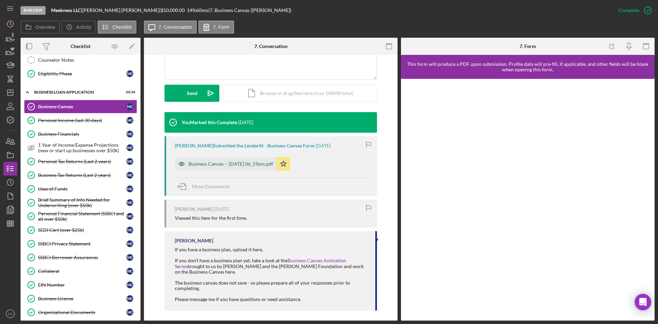
click at [227, 158] on div "Business Canvas -- [DATE] 06_59pm.pdf" at bounding box center [226, 164] width 102 height 14
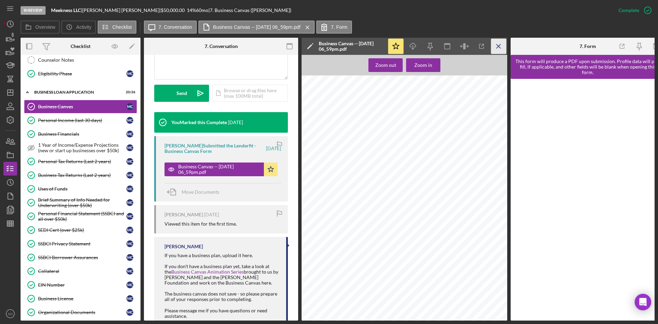
click at [498, 49] on icon "Icon/Menu Close" at bounding box center [498, 46] width 15 height 15
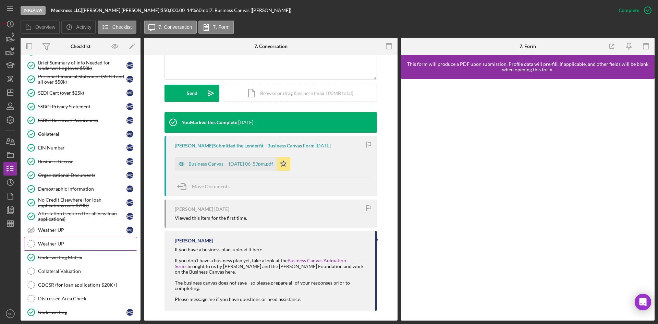
scroll to position [405, 0]
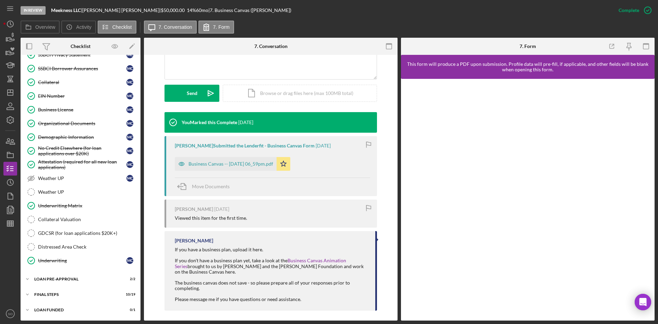
click at [66, 278] on div "LOAN PRE-APPROVAL" at bounding box center [83, 279] width 98 height 4
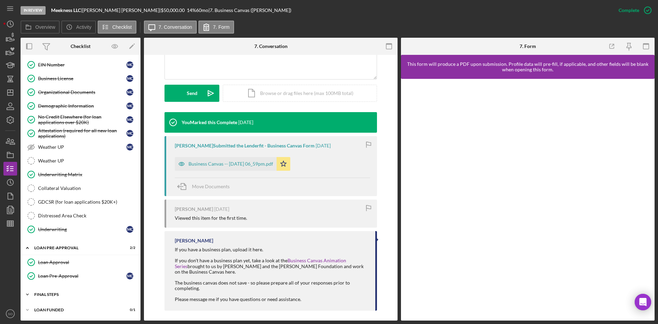
click at [50, 290] on div "Icon/Expander FINAL STEPS 10 / 19" at bounding box center [81, 294] width 120 height 14
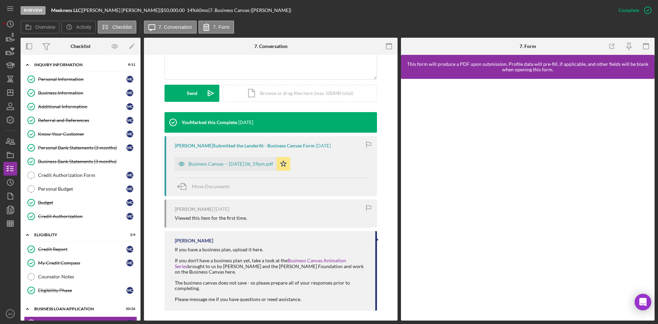
scroll to position [137, 0]
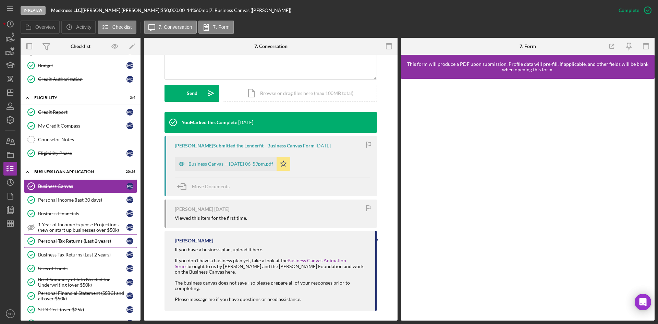
click at [80, 236] on link "Personal Tax Returns (Last 2 years) Personal Tax Returns (Last 2 years) M C" at bounding box center [80, 241] width 113 height 14
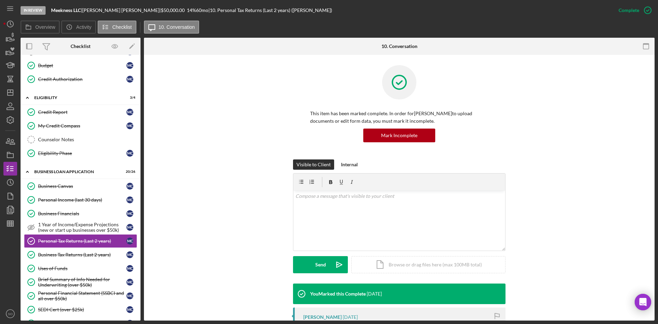
scroll to position [171, 0]
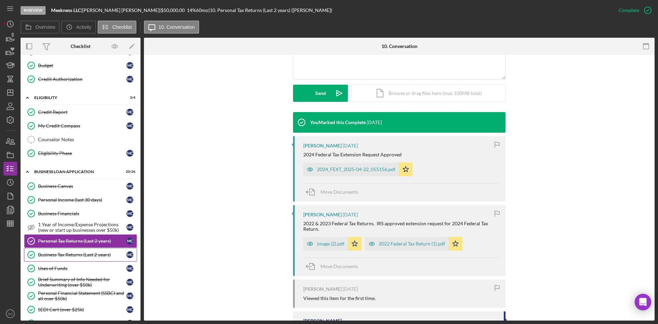
click at [58, 253] on div "Business Tax Returns (Last 2 years)" at bounding box center [82, 254] width 88 height 5
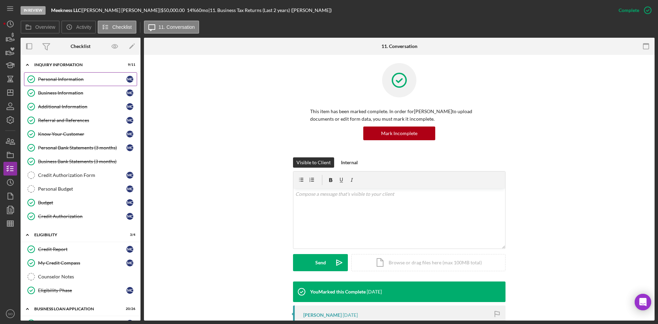
click at [70, 78] on div "Personal Information" at bounding box center [82, 78] width 88 height 5
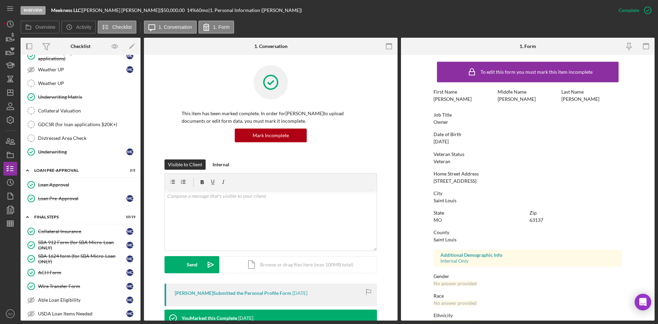
scroll to position [685, 0]
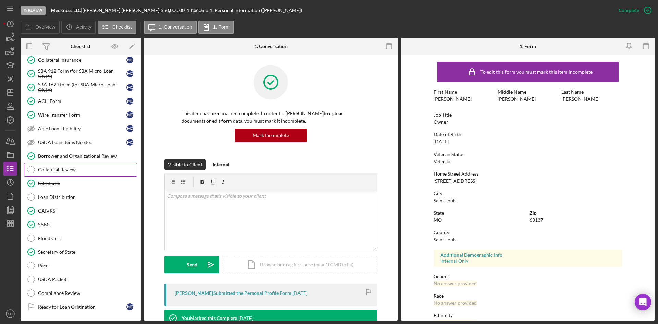
click at [67, 171] on div "Collateral Review" at bounding box center [87, 169] width 99 height 5
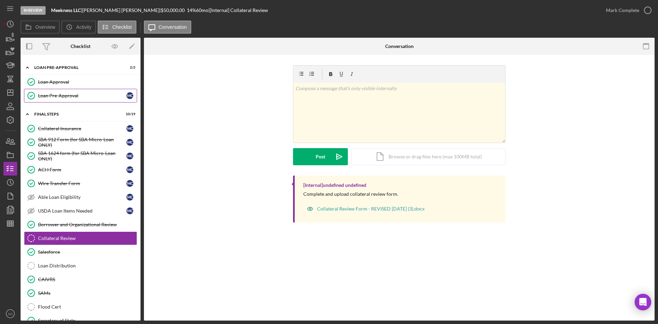
scroll to position [700, 0]
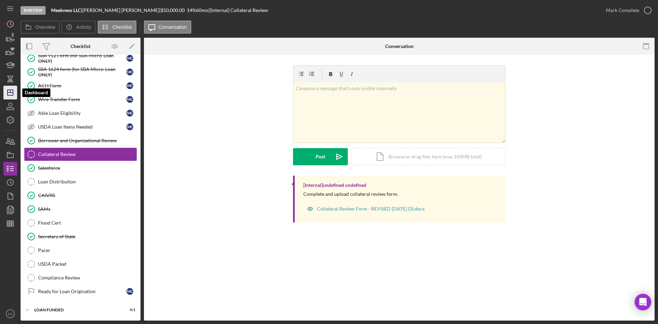
click at [10, 92] on line "button" at bounding box center [10, 92] width 5 height 0
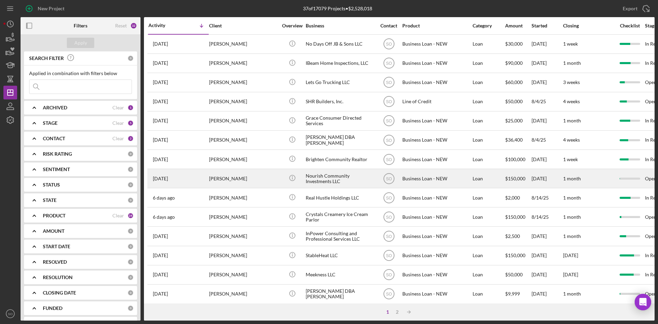
scroll to position [137, 0]
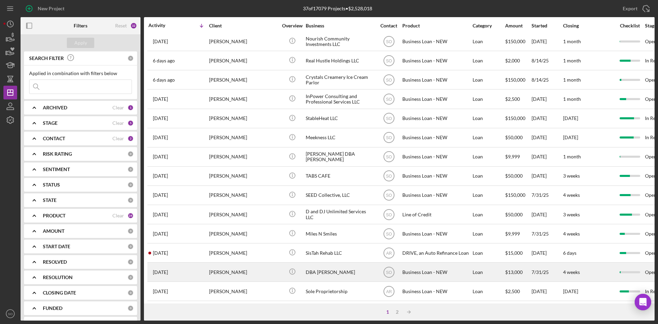
click at [195, 265] on div "[DATE] [PERSON_NAME]" at bounding box center [178, 272] width 60 height 18
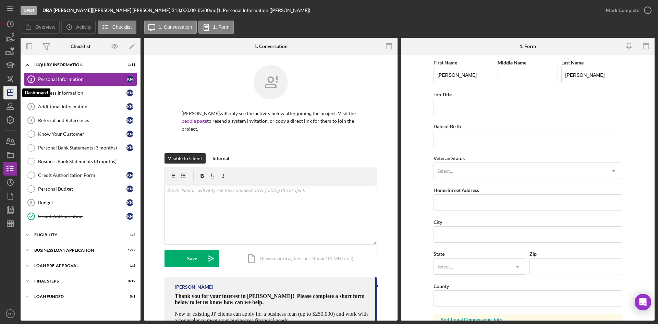
click at [9, 89] on icon "Icon/Dashboard" at bounding box center [10, 92] width 17 height 17
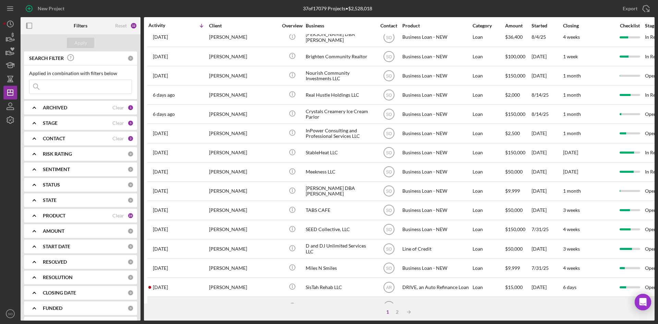
scroll to position [205, 0]
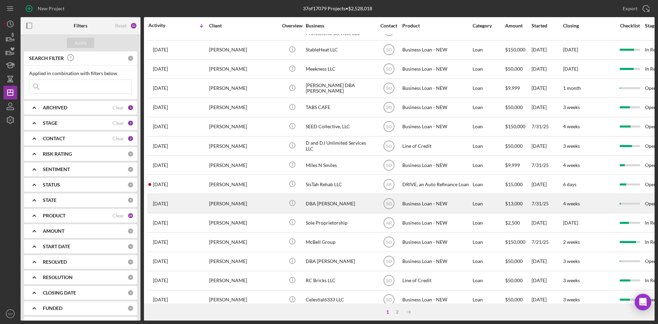
click at [217, 201] on div "[PERSON_NAME]" at bounding box center [243, 203] width 68 height 18
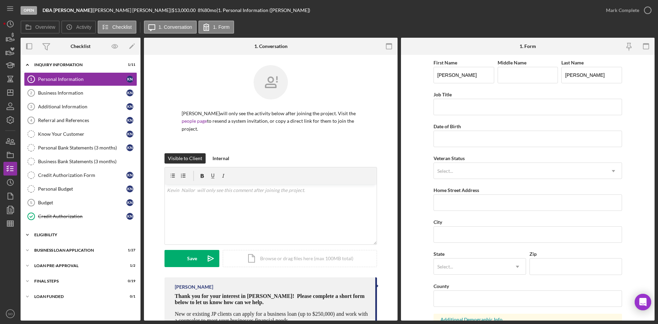
click at [59, 233] on div "ELIGIBILITY" at bounding box center [83, 235] width 98 height 4
click at [44, 309] on div "BUSINESS LOAN APPLICATION" at bounding box center [83, 308] width 98 height 4
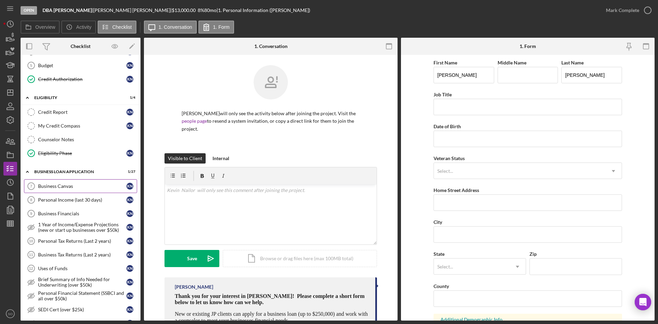
click at [54, 186] on div "Business Canvas" at bounding box center [82, 185] width 88 height 5
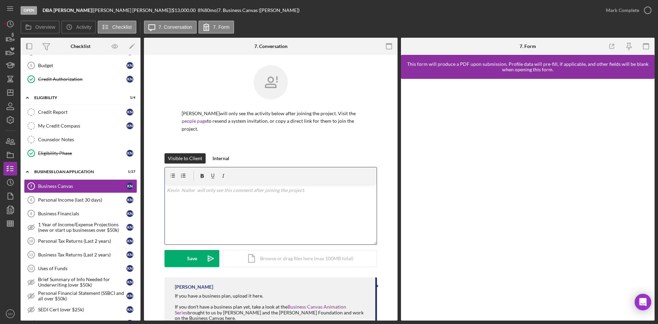
click at [249, 186] on p at bounding box center [271, 190] width 208 height 8
click at [193, 253] on div "Save" at bounding box center [192, 258] width 10 height 17
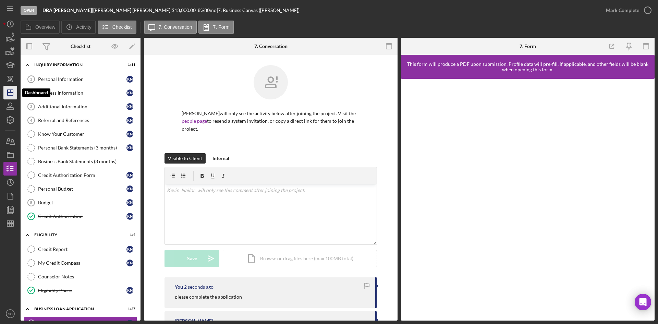
click at [14, 95] on icon "Icon/Dashboard" at bounding box center [10, 92] width 17 height 17
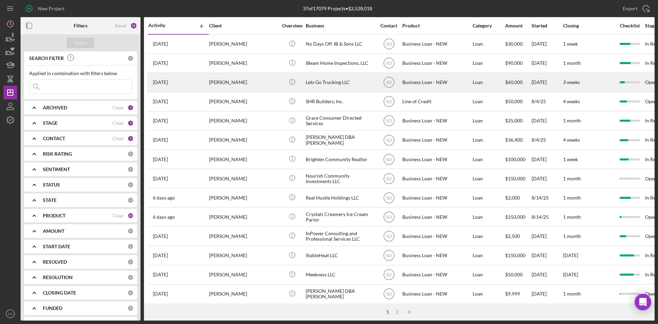
click at [249, 85] on div "[PERSON_NAME]" at bounding box center [243, 82] width 68 height 18
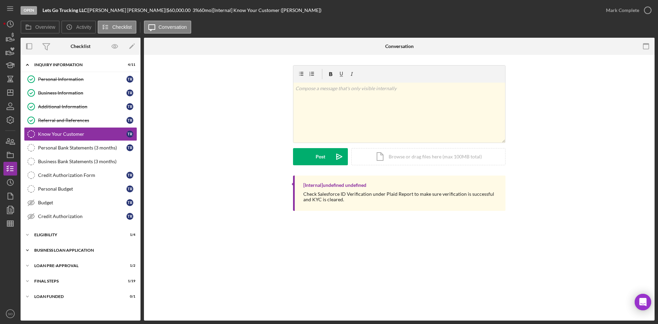
click at [69, 247] on div "Icon/Expander BUSINESS LOAN APPLICATION 10 / 27" at bounding box center [81, 250] width 120 height 14
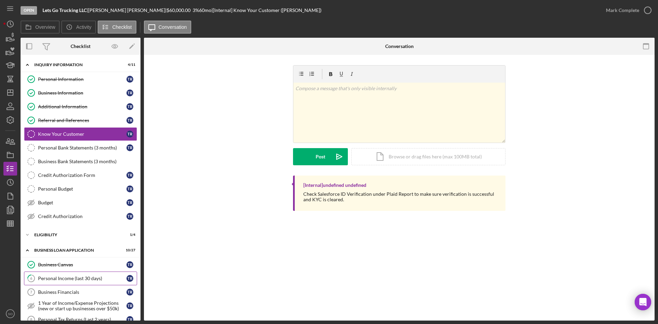
click at [57, 279] on div "Personal Income (last 30 days)" at bounding box center [82, 277] width 88 height 5
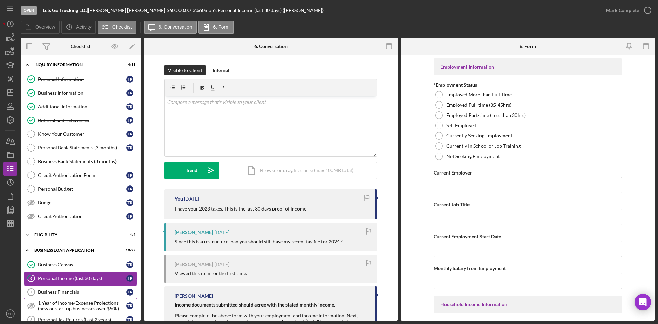
click at [79, 293] on div "Business Financials" at bounding box center [82, 291] width 88 height 5
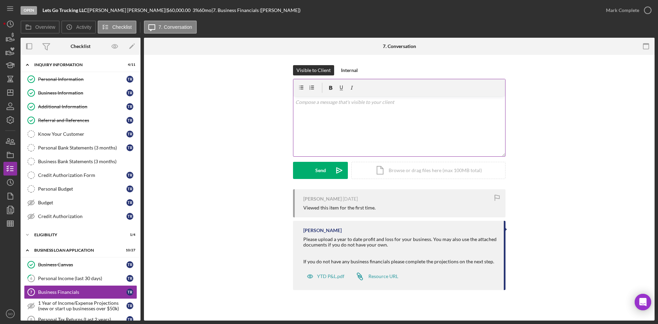
click at [337, 118] on div "v Color teal Color pink Remove color Add row above Add row below Add column bef…" at bounding box center [399, 126] width 212 height 60
drag, startPoint x: 323, startPoint y: 172, endPoint x: 186, endPoint y: 175, distance: 137.0
click at [316, 172] on div "Send" at bounding box center [320, 170] width 11 height 17
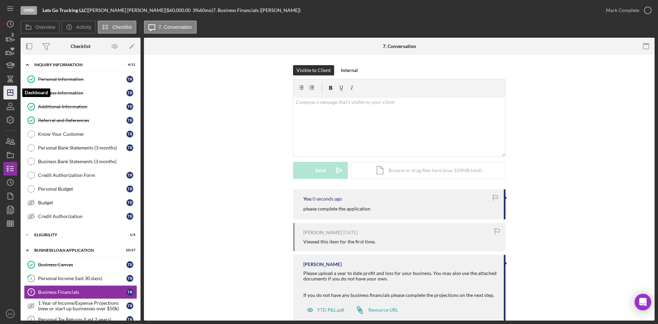
click at [11, 88] on icon "Icon/Dashboard" at bounding box center [10, 92] width 17 height 17
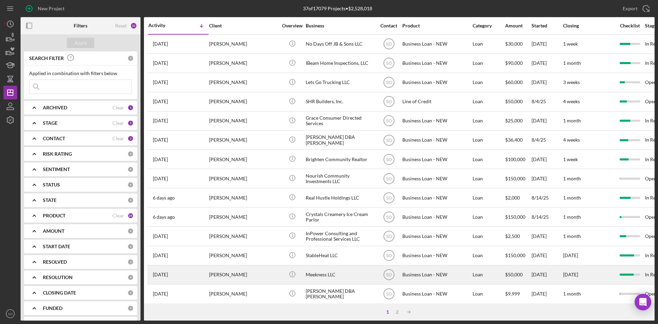
click at [223, 271] on div "[PERSON_NAME]" at bounding box center [243, 274] width 68 height 18
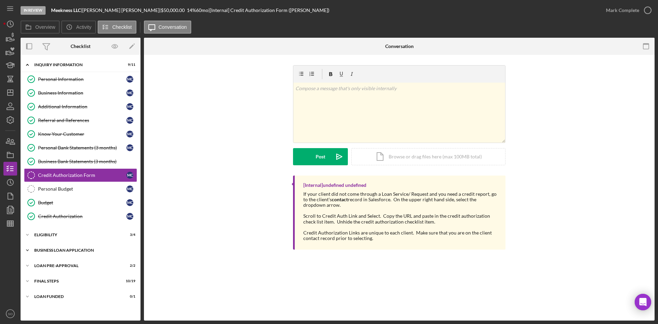
click at [86, 250] on div "BUSINESS LOAN APPLICATION" at bounding box center [83, 250] width 98 height 4
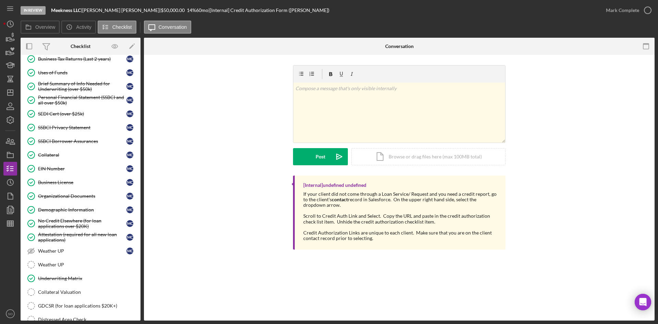
scroll to position [347, 0]
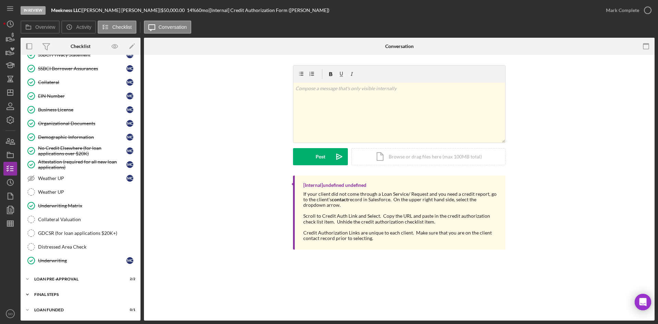
click at [65, 290] on div "Icon/Expander FINAL STEPS 10 / 19" at bounding box center [81, 294] width 120 height 14
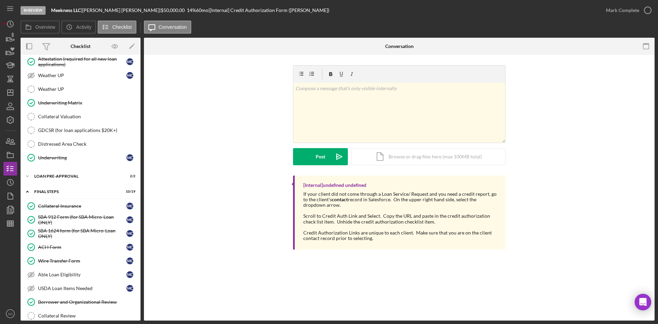
scroll to position [484, 0]
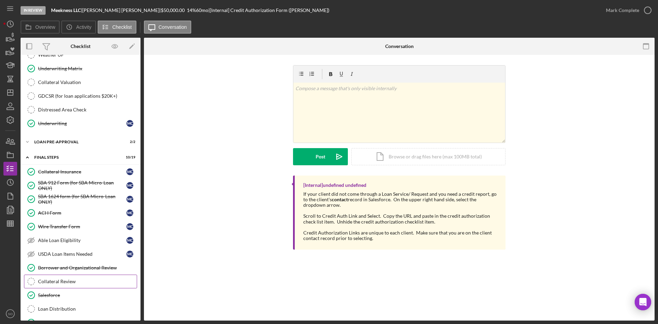
click at [59, 285] on link "Collateral Review Collateral Review" at bounding box center [80, 281] width 113 height 14
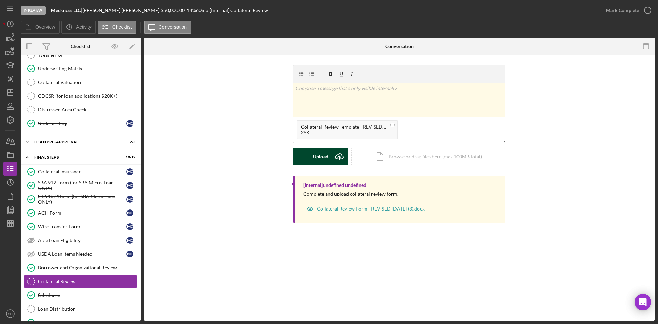
click at [327, 157] on div "Upload" at bounding box center [320, 156] width 15 height 17
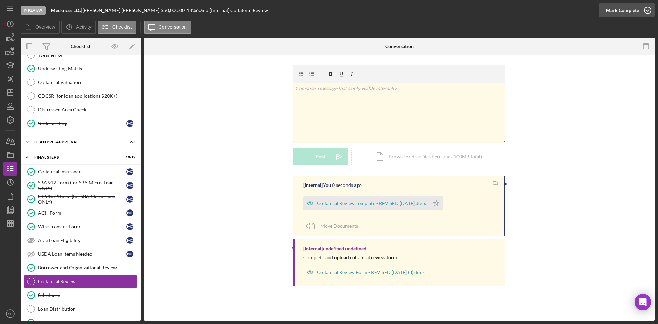
click at [635, 13] on div "Mark Complete" at bounding box center [621, 10] width 33 height 14
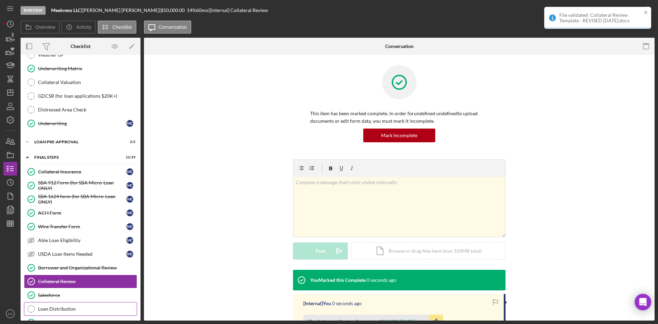
click at [59, 304] on link "Loan Distribution Loan Distribution" at bounding box center [80, 309] width 113 height 14
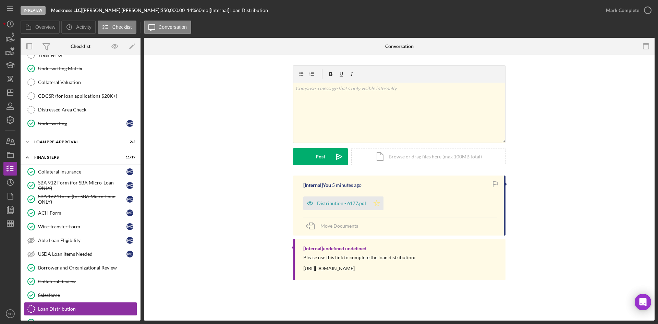
click at [372, 205] on icon "Icon/Star" at bounding box center [377, 203] width 14 height 14
click at [327, 204] on div "Distribution - 6177.pdf" at bounding box center [341, 202] width 49 height 5
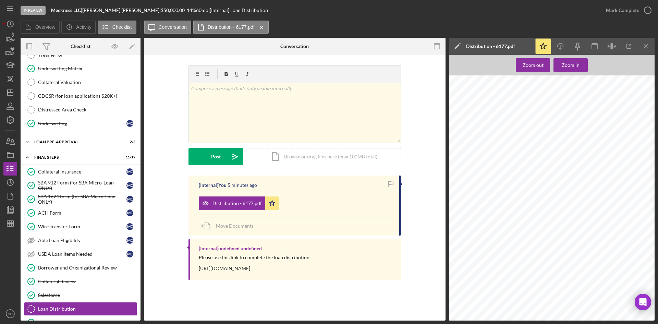
scroll to position [548, 0]
click at [639, 45] on icon "Icon/Menu Close" at bounding box center [645, 46] width 15 height 15
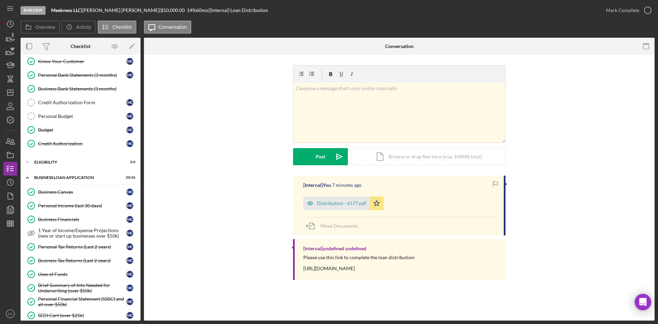
scroll to position [0, 0]
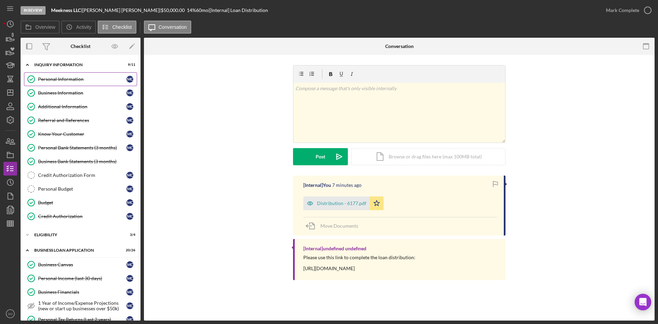
click at [88, 80] on div "Personal Information" at bounding box center [82, 78] width 88 height 5
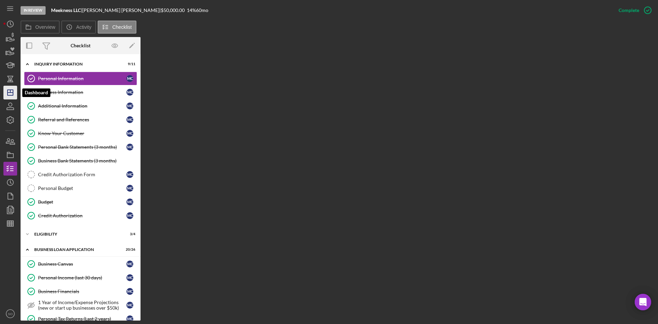
click at [11, 95] on icon "Icon/Dashboard" at bounding box center [10, 92] width 17 height 17
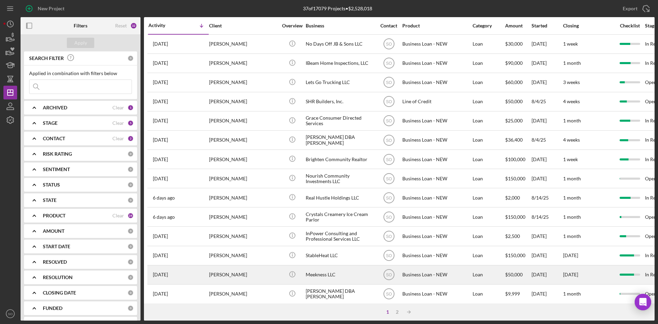
click at [223, 277] on div "[PERSON_NAME]" at bounding box center [243, 274] width 68 height 18
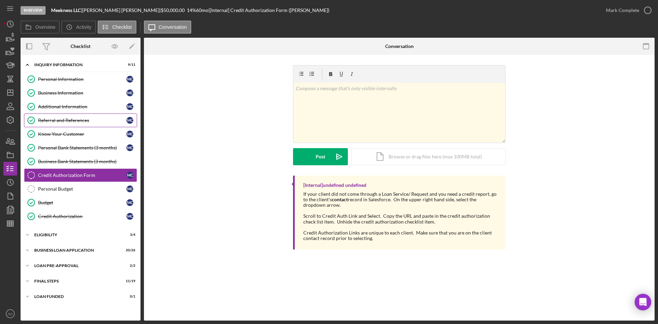
click at [55, 122] on div "Referral and References" at bounding box center [82, 119] width 88 height 5
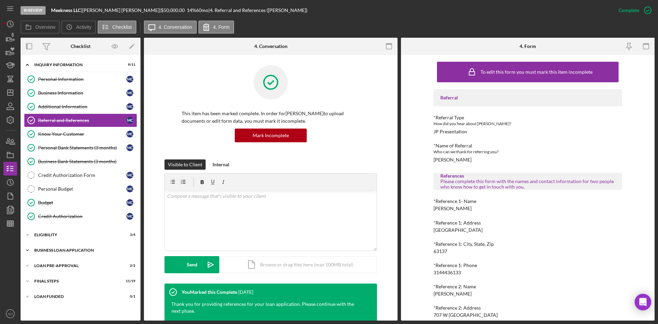
click at [63, 249] on div "BUSINESS LOAN APPLICATION" at bounding box center [83, 250] width 98 height 4
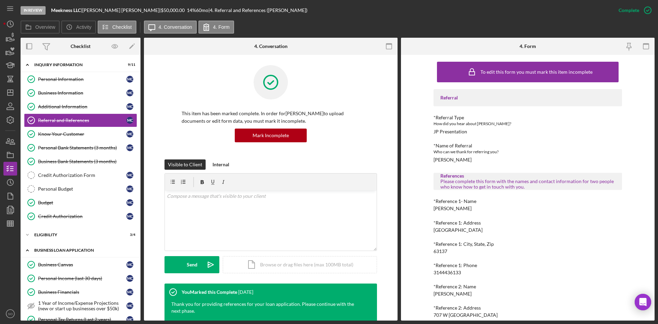
scroll to position [103, 0]
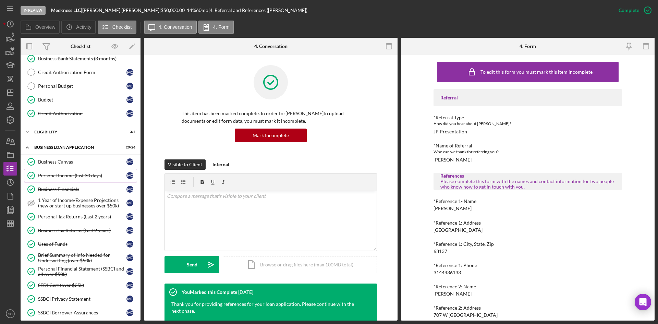
click at [69, 179] on link "Personal Income (last 30 days) Personal Income (last 30 days) M C" at bounding box center [80, 175] width 113 height 14
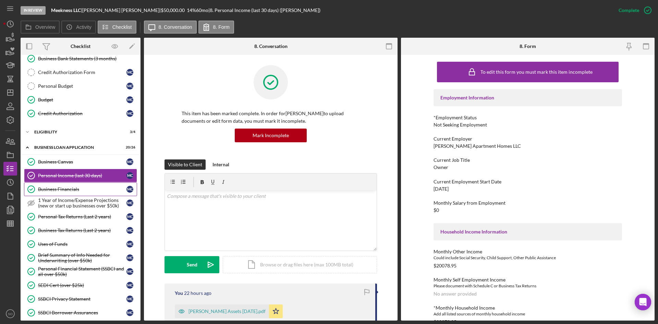
click at [71, 194] on link "Business Financials Business Financials M C" at bounding box center [80, 189] width 113 height 14
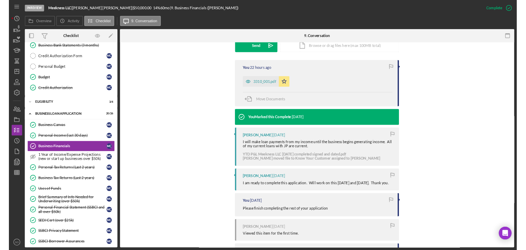
scroll to position [283, 0]
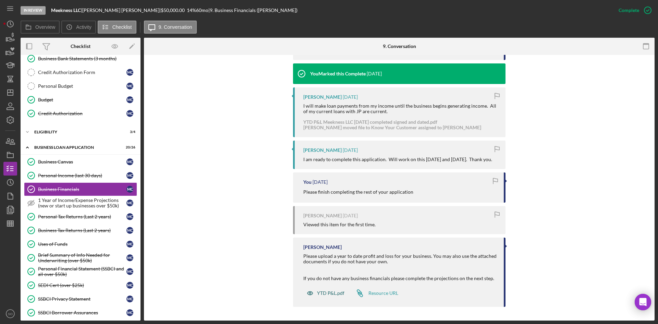
click at [330, 290] on div "YTD P&L.pdf" at bounding box center [330, 292] width 27 height 5
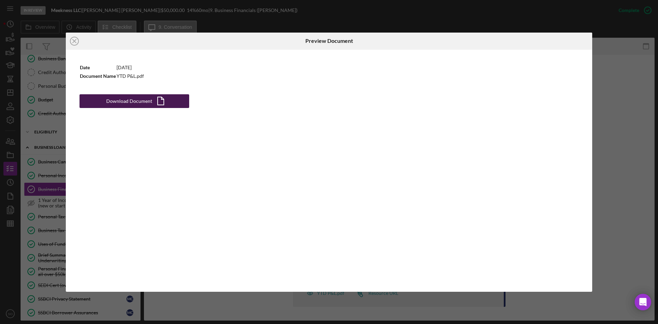
click at [126, 101] on div "Download Document" at bounding box center [129, 101] width 46 height 14
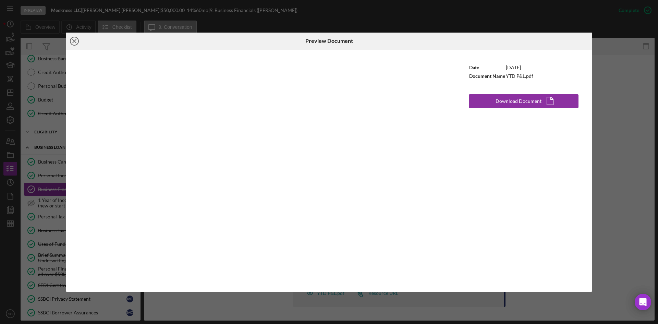
click at [72, 41] on icon "Icon/Close" at bounding box center [74, 41] width 17 height 17
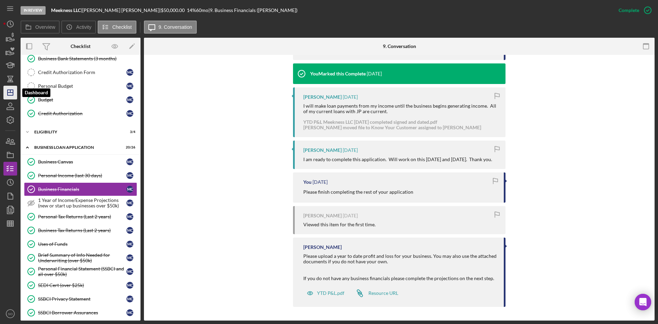
click at [12, 89] on icon "Icon/Dashboard" at bounding box center [10, 92] width 17 height 17
